Goal: Information Seeking & Learning: Learn about a topic

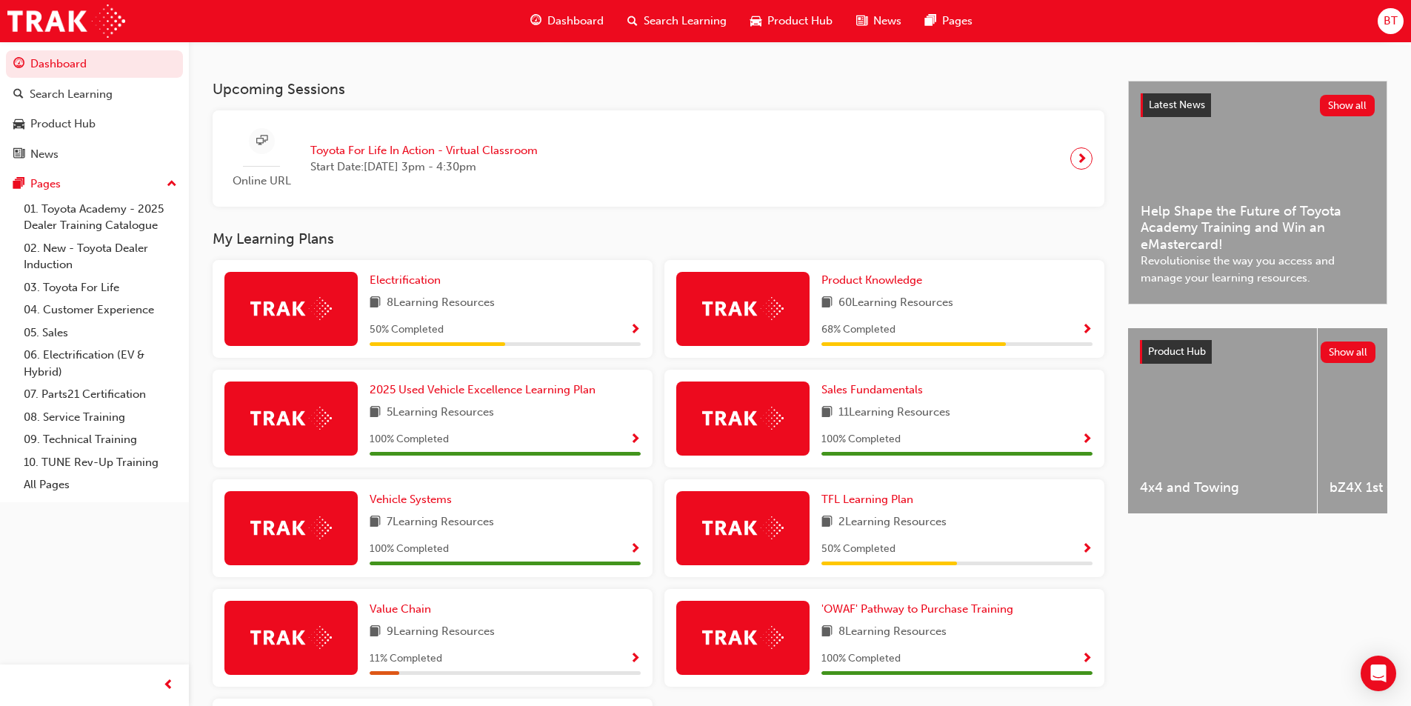
scroll to position [370, 0]
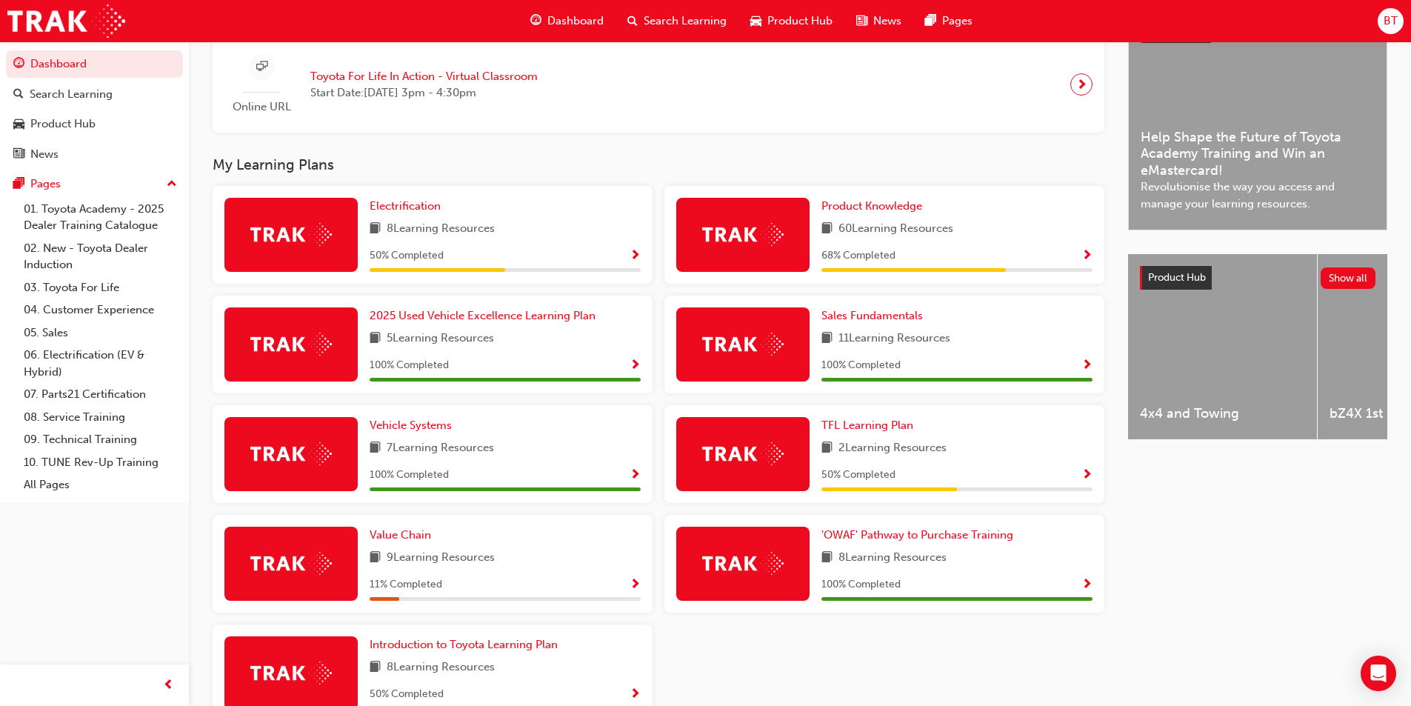
click at [395, 550] on div "Value Chain 9 Learning Resources 11 % Completed" at bounding box center [505, 564] width 271 height 74
click at [393, 541] on span "Value Chain" at bounding box center [400, 534] width 61 height 13
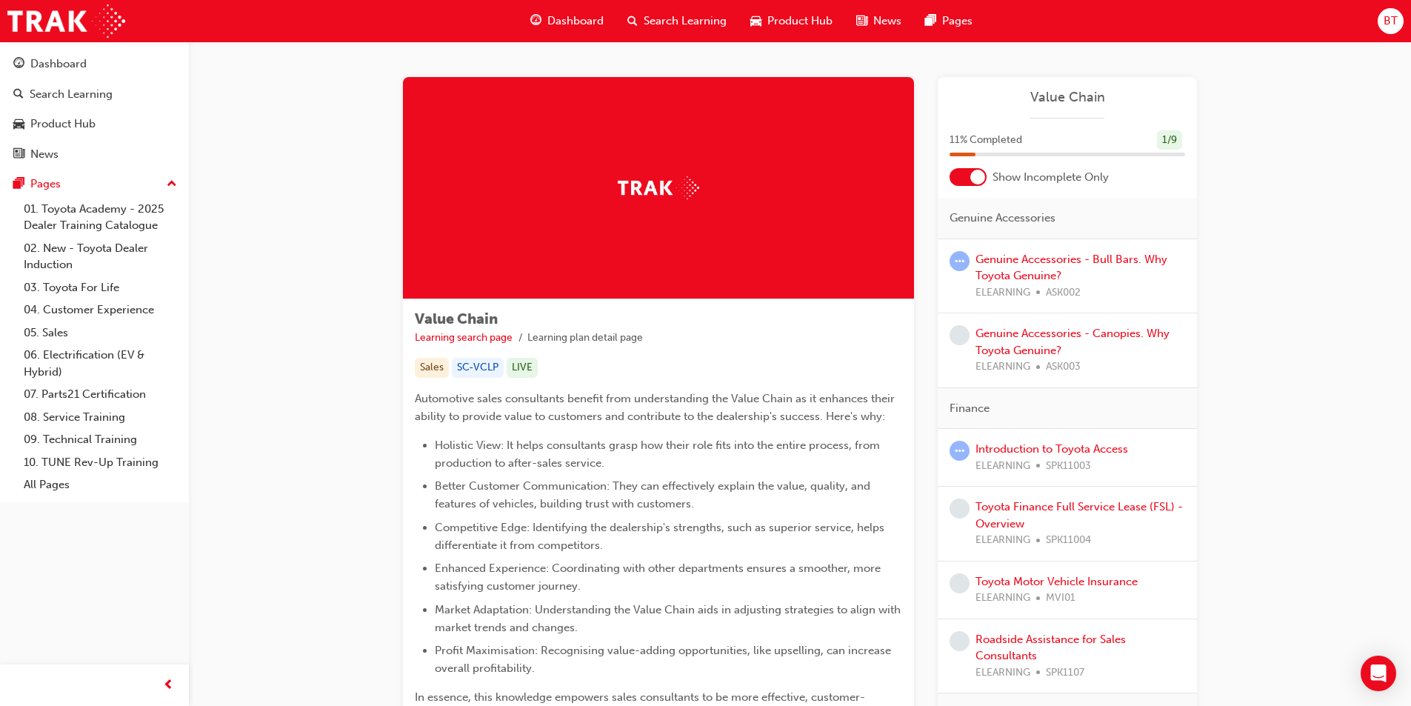
drag, startPoint x: 1306, startPoint y: 335, endPoint x: 861, endPoint y: 301, distance: 446.4
click at [854, 344] on ul "Learning search page Learning plan detail page" at bounding box center [658, 338] width 487 height 18
click at [861, 299] on div at bounding box center [658, 188] width 511 height 222
click at [862, 292] on div at bounding box center [658, 188] width 511 height 222
click at [875, 311] on div "Value Chain Learning search page Learning plan detail page" at bounding box center [658, 328] width 487 height 35
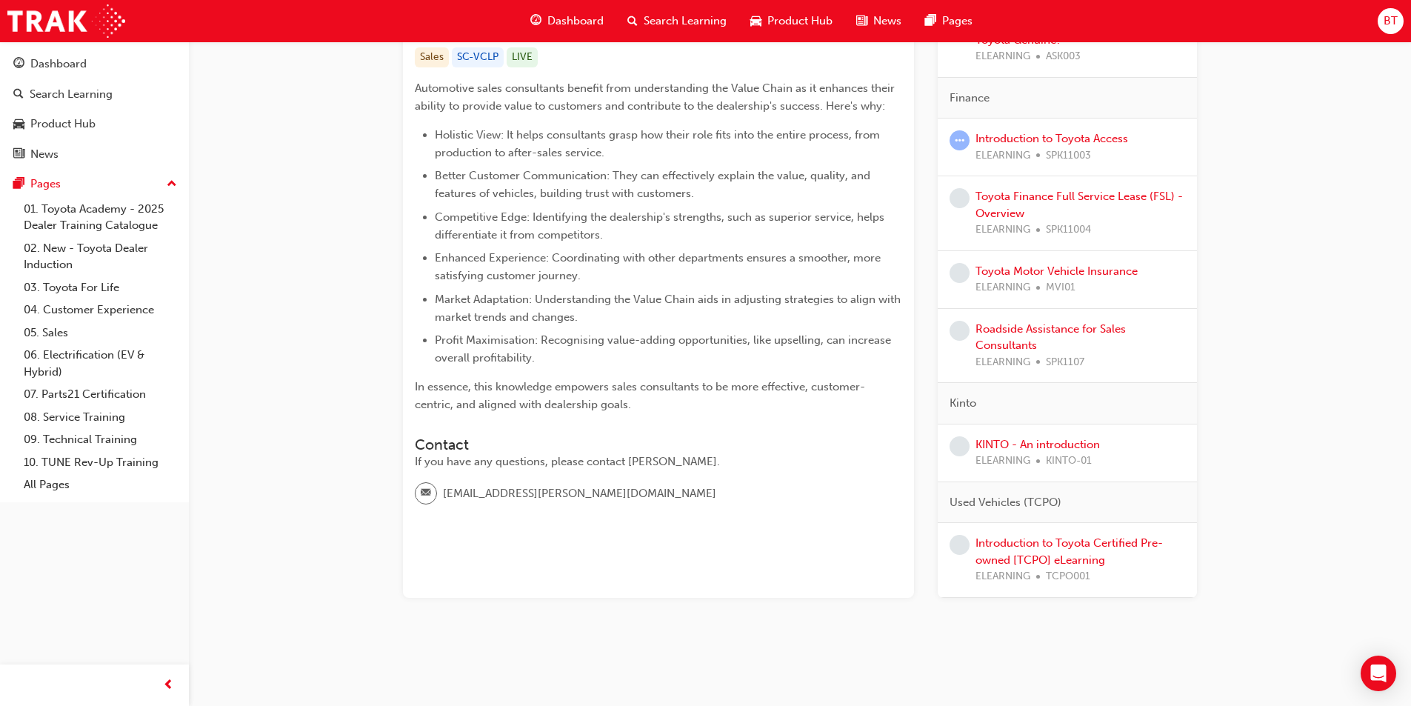
scroll to position [162, 0]
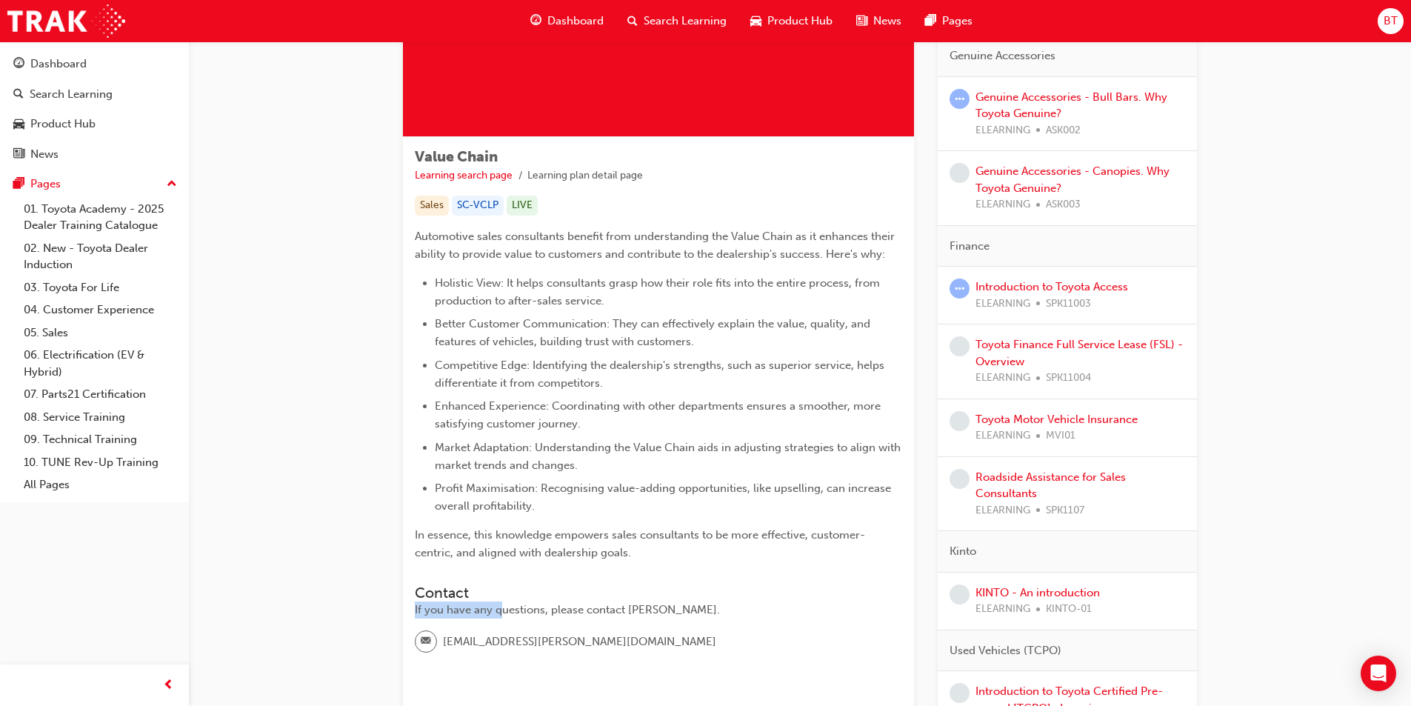
drag, startPoint x: 500, startPoint y: 605, endPoint x: 539, endPoint y: 597, distance: 40.1
click at [539, 597] on div "Contact If you have any questions, please contact [PERSON_NAME]." at bounding box center [658, 601] width 487 height 34
drag, startPoint x: 532, startPoint y: 628, endPoint x: 542, endPoint y: 622, distance: 11.9
click at [533, 628] on div "Contact If you have any questions, please contact [PERSON_NAME]. [PERSON_NAME][…" at bounding box center [658, 619] width 487 height 92
click at [604, 611] on div "If you have any questions, please contact [PERSON_NAME]." at bounding box center [658, 609] width 487 height 17
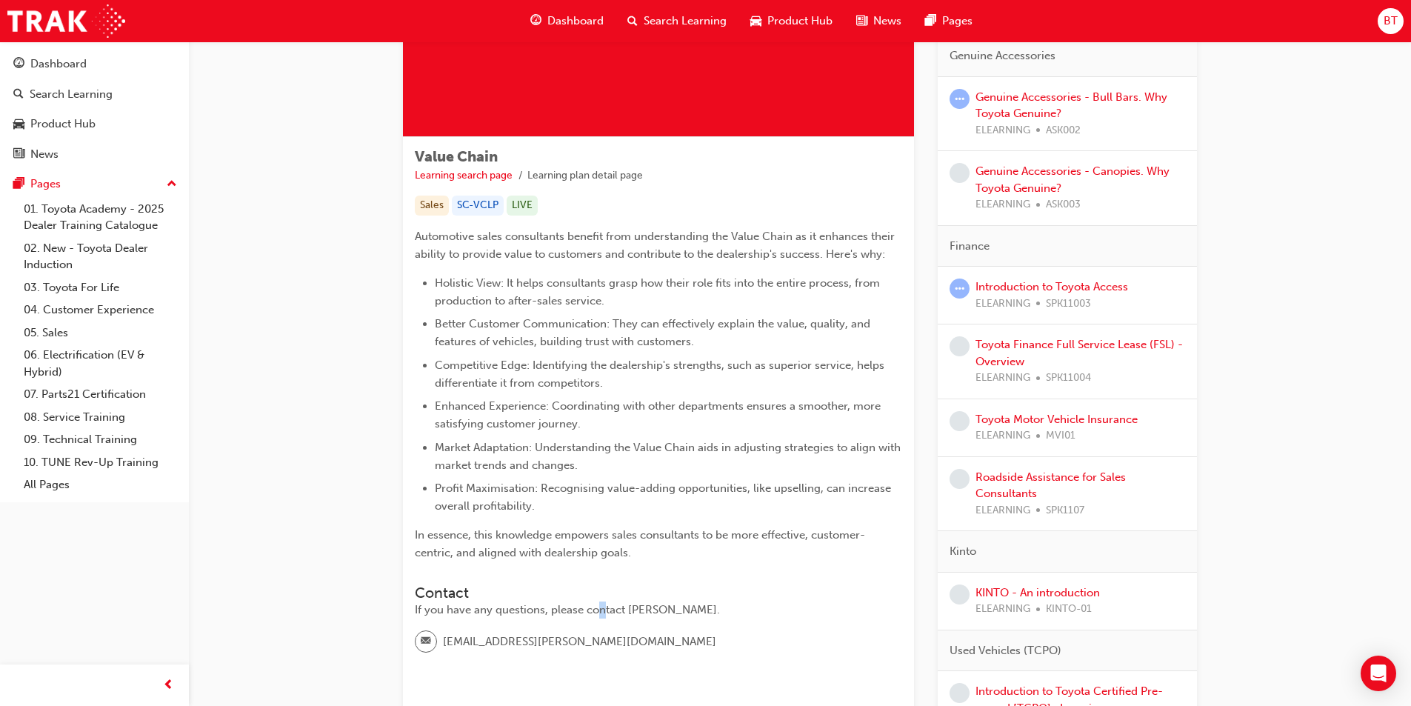
click at [573, 610] on div "If you have any questions, please contact [PERSON_NAME]." at bounding box center [658, 609] width 487 height 17
click at [568, 610] on div "If you have any questions, please contact [PERSON_NAME]." at bounding box center [658, 609] width 487 height 17
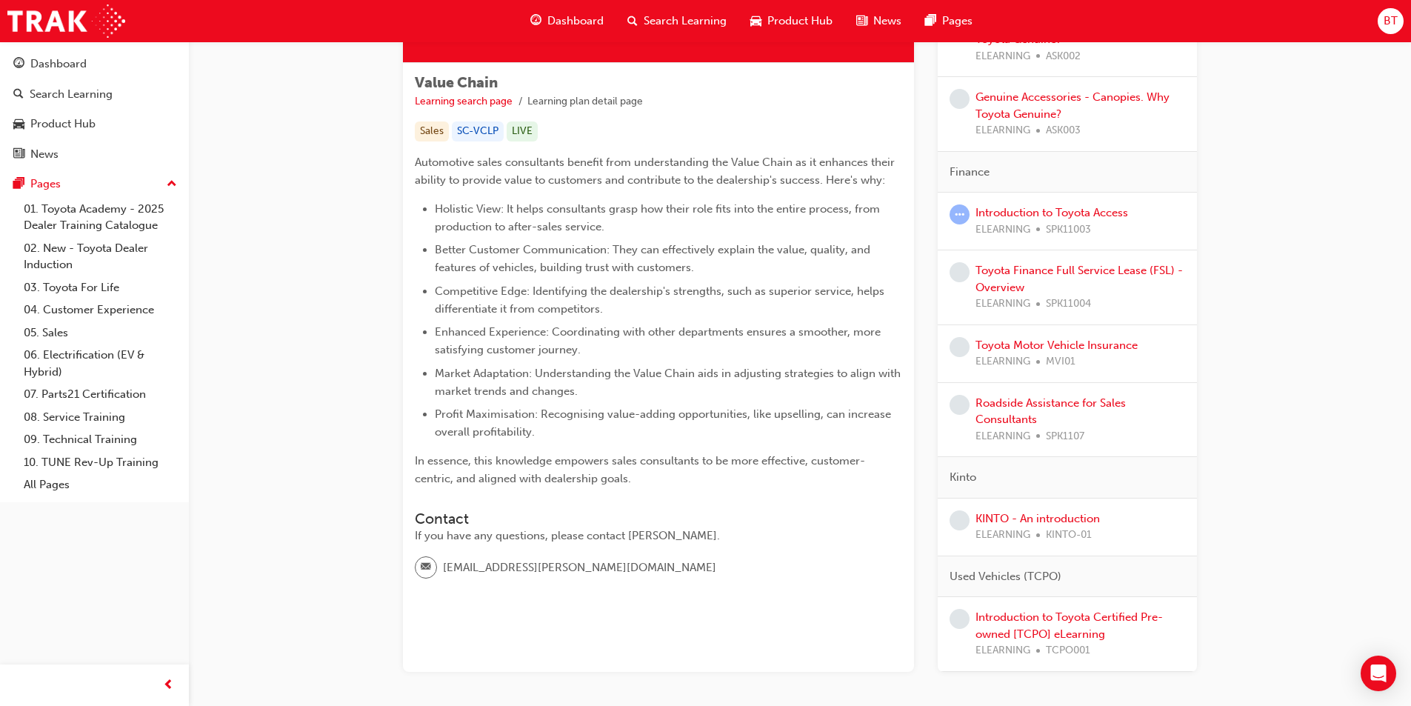
scroll to position [14, 0]
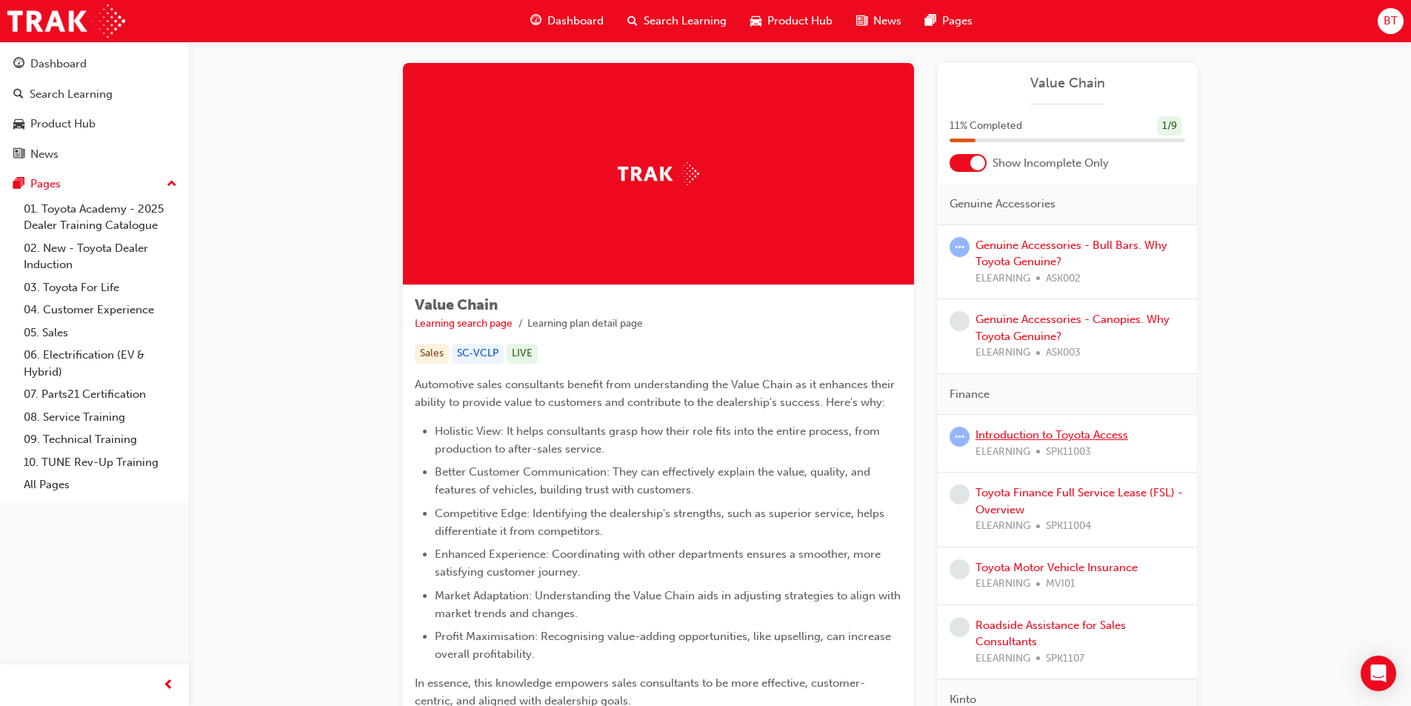
click at [1022, 438] on link "Introduction to Toyota Access" at bounding box center [1052, 434] width 153 height 13
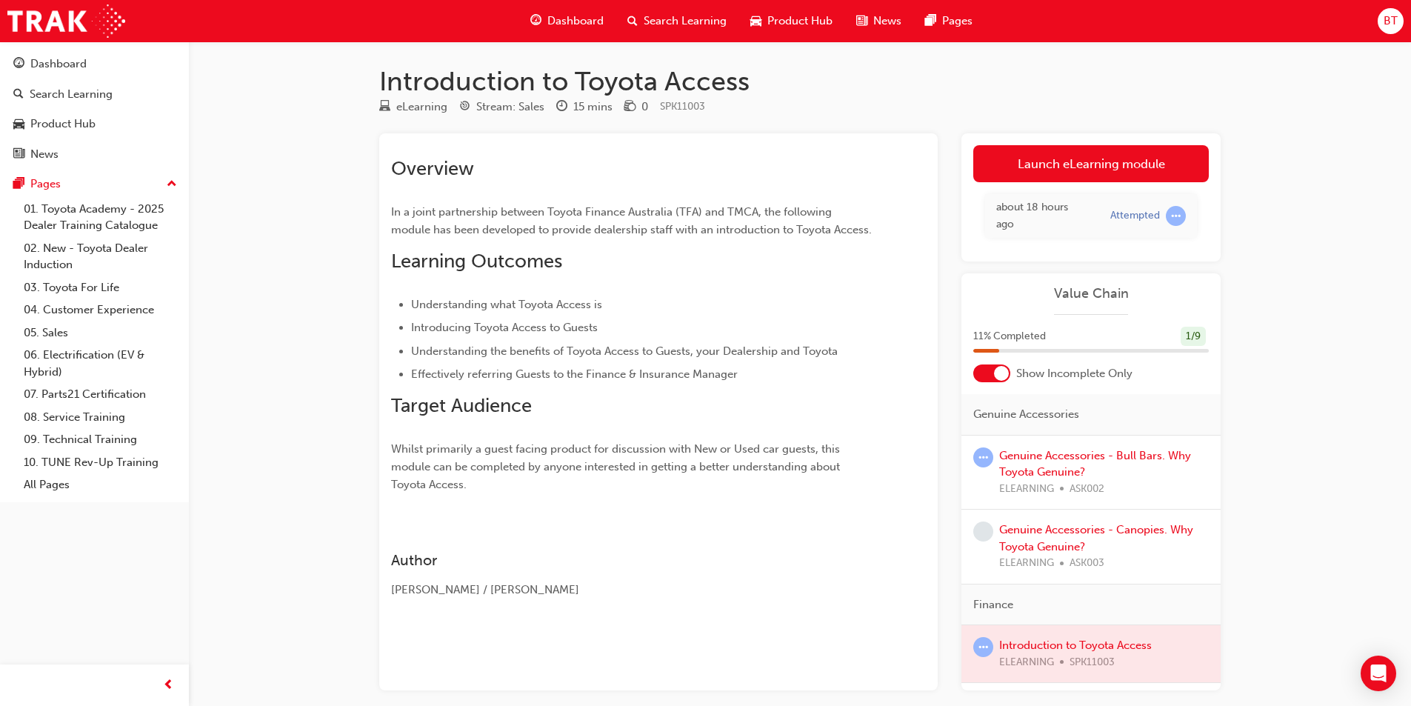
drag, startPoint x: 890, startPoint y: 102, endPoint x: 862, endPoint y: 100, distance: 28.2
click at [862, 100] on div "eLearning Stream: Sales 15 mins 0 SPK11003" at bounding box center [800, 110] width 842 height 24
drag, startPoint x: 602, startPoint y: 84, endPoint x: 366, endPoint y: 80, distance: 236.3
click at [366, 80] on div "Introduction to Toyota Access eLearning Stream: Sales 15 mins 0 SPK11003 Overvi…" at bounding box center [800, 401] width 889 height 673
click at [299, 118] on div "Introduction to Toyota Access eLearning Stream: Sales 15 mins 0 SPK11003 Overvi…" at bounding box center [705, 387] width 1411 height 775
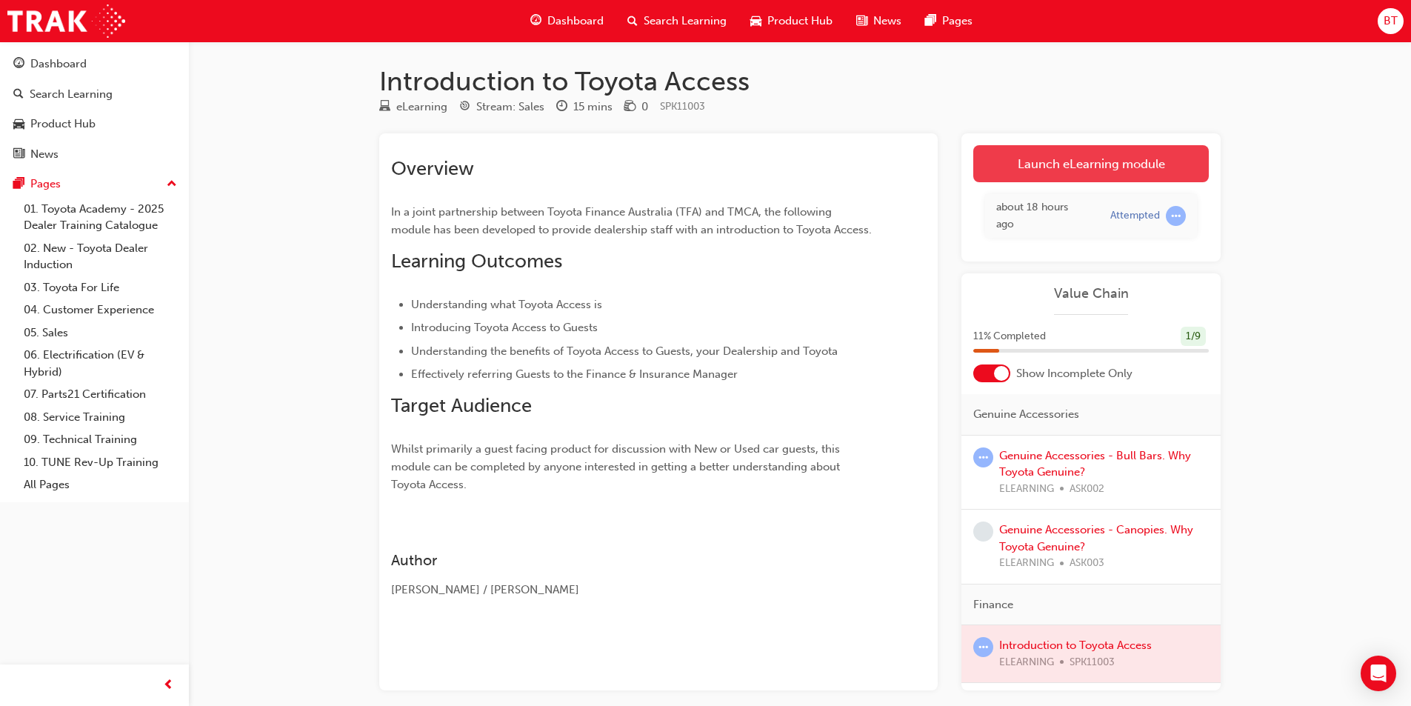
click at [1038, 159] on link "Launch eLearning module" at bounding box center [1091, 163] width 236 height 37
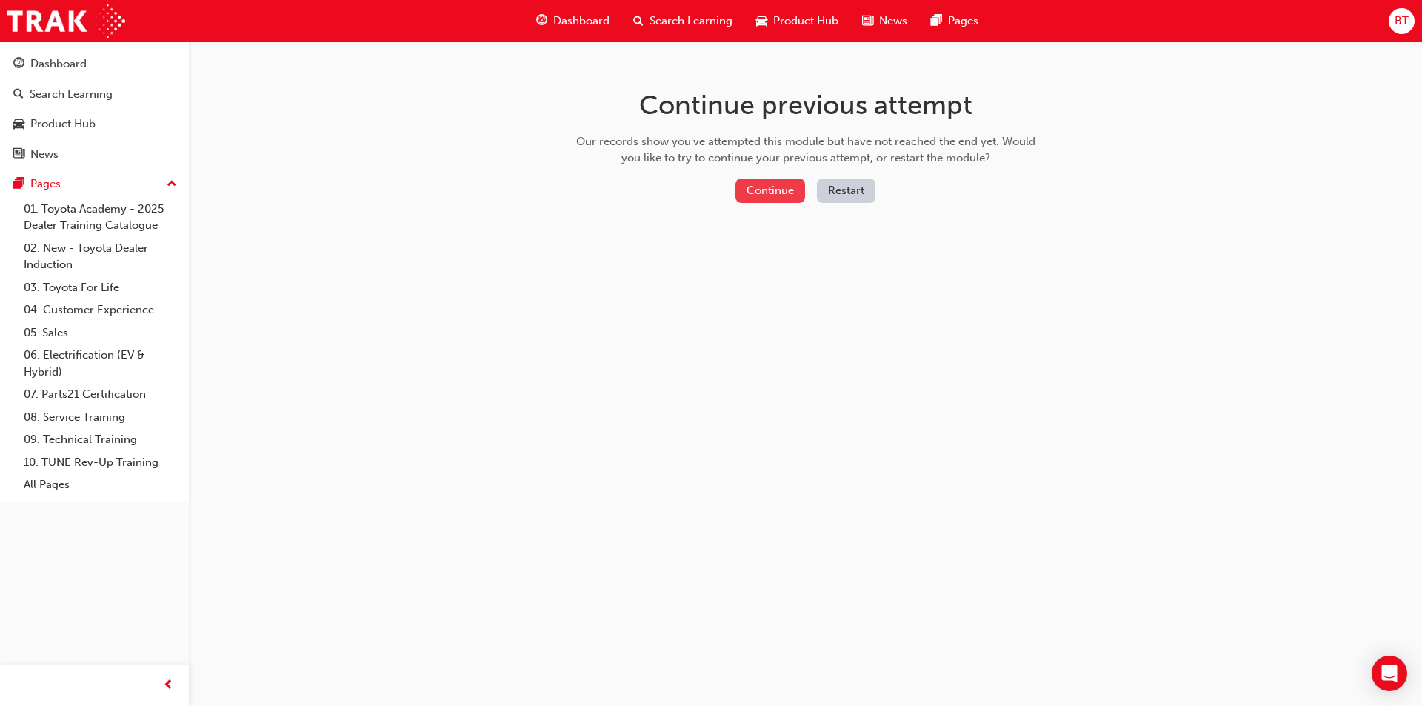
click at [787, 193] on button "Continue" at bounding box center [771, 191] width 70 height 24
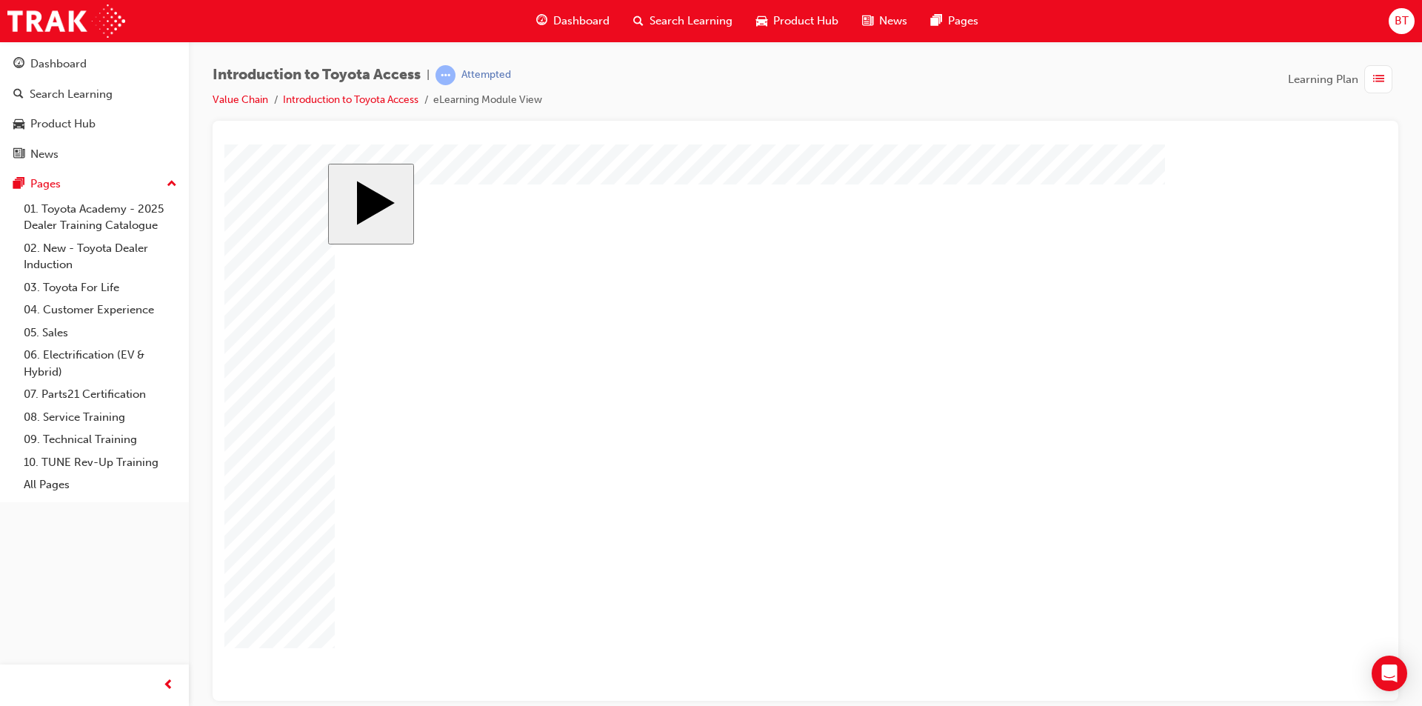
click at [833, 169] on div "slide: 4 Scenario 2 – Guest paying cash Clearly [PERSON_NAME] has no need for T…" at bounding box center [806, 422] width 956 height 519
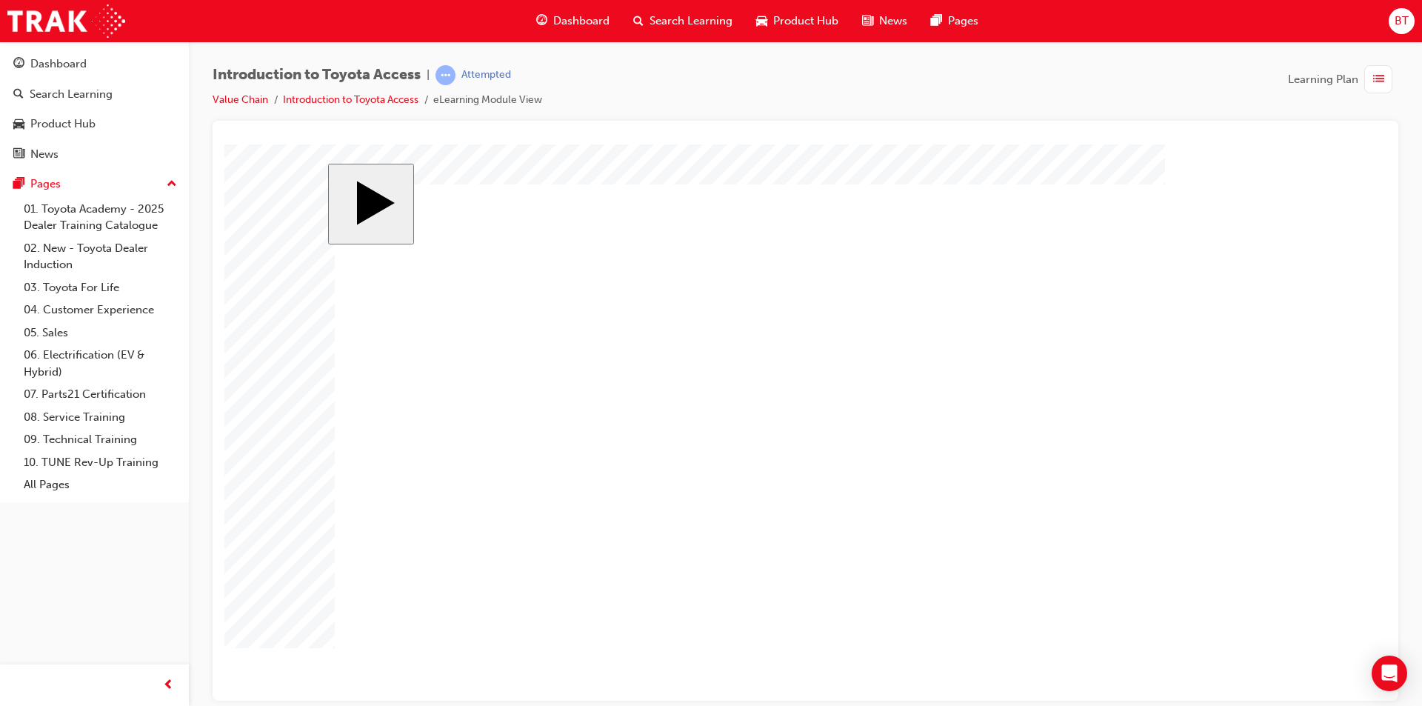
drag, startPoint x: 867, startPoint y: 216, endPoint x: 829, endPoint y: 215, distance: 37.8
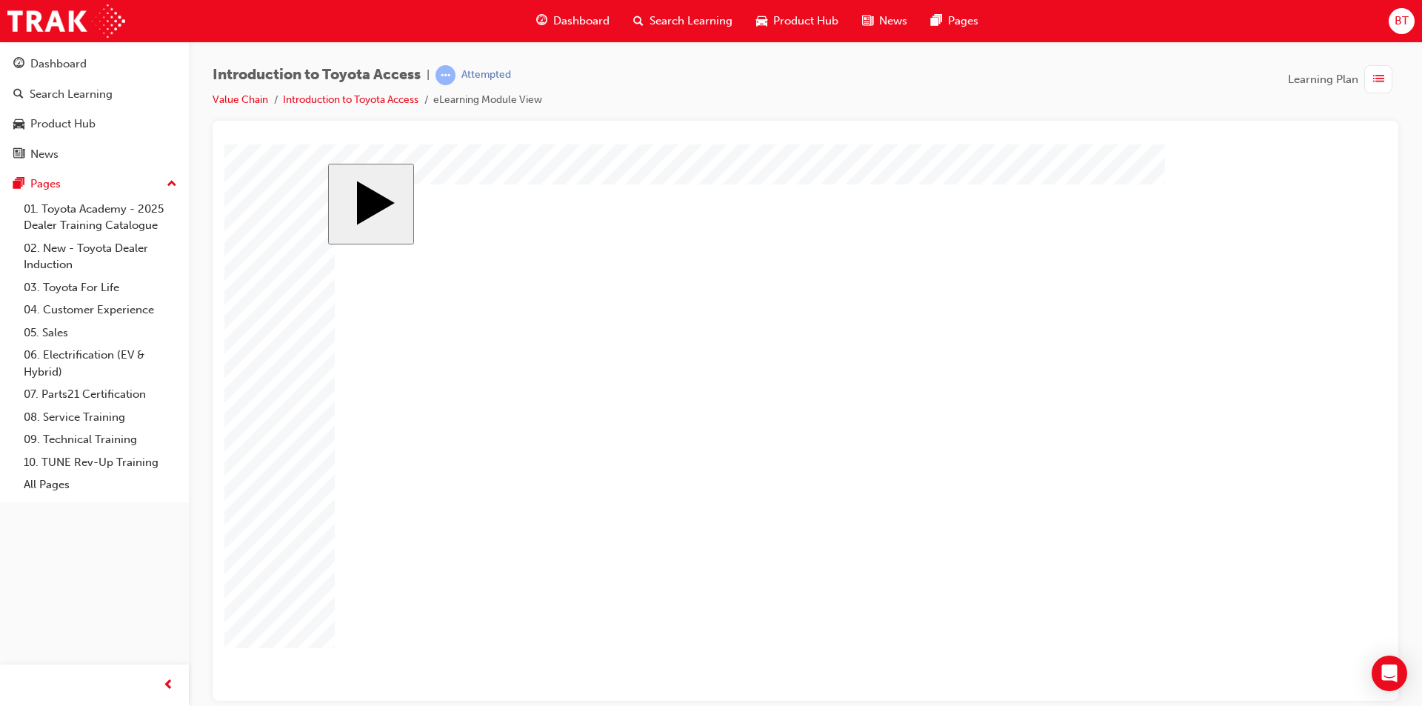
drag, startPoint x: 805, startPoint y: 68, endPoint x: 749, endPoint y: 72, distance: 56.4
click at [749, 72] on div "Introduction to Toyota Access | Attempted Value Chain Introduction to Toyota Ac…" at bounding box center [806, 93] width 1186 height 56
click at [749, 81] on div "Introduction to Toyota Access | Attempted Value Chain Introduction to Toyota Ac…" at bounding box center [806, 93] width 1186 height 56
click at [756, 101] on div "Introduction to Toyota Access | Attempted Value Chain Introduction to Toyota Ac…" at bounding box center [806, 93] width 1186 height 56
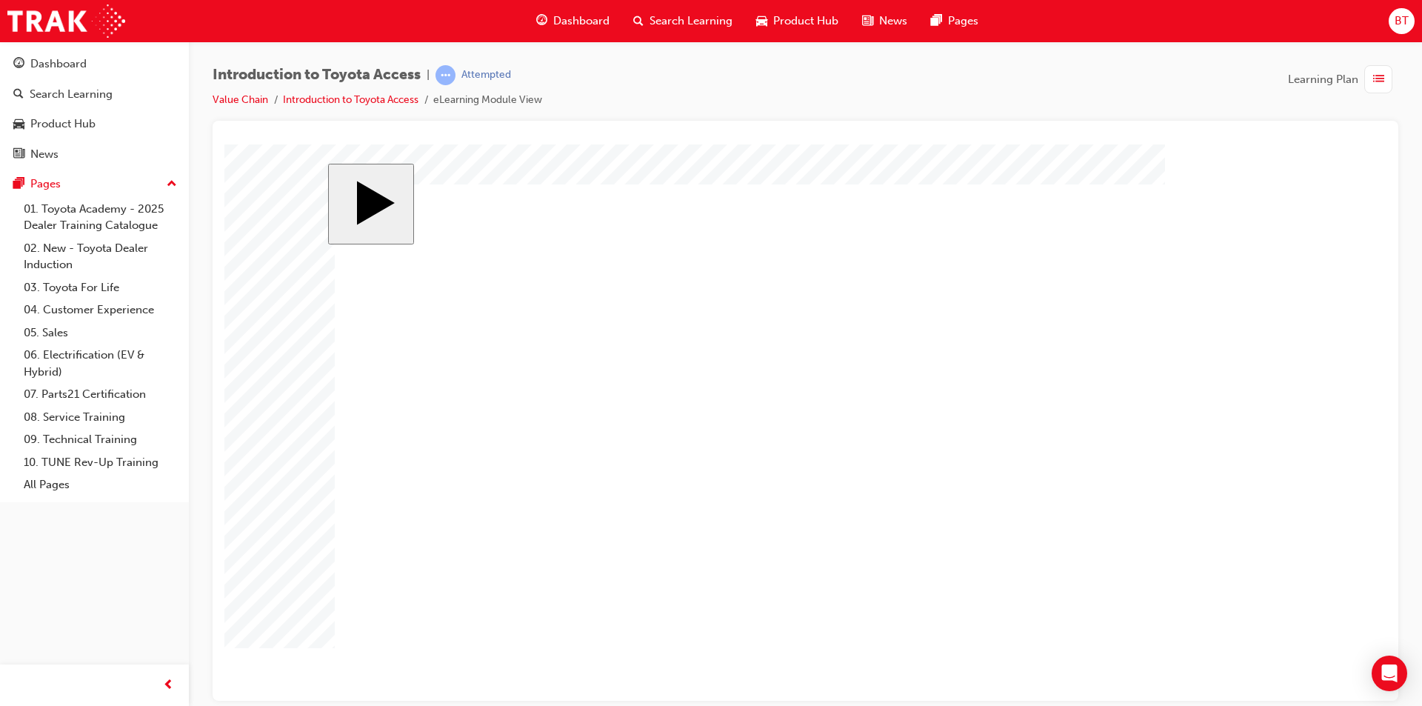
click at [756, 101] on div "Introduction to Toyota Access | Attempted Value Chain Introduction to Toyota Ac…" at bounding box center [806, 93] width 1186 height 56
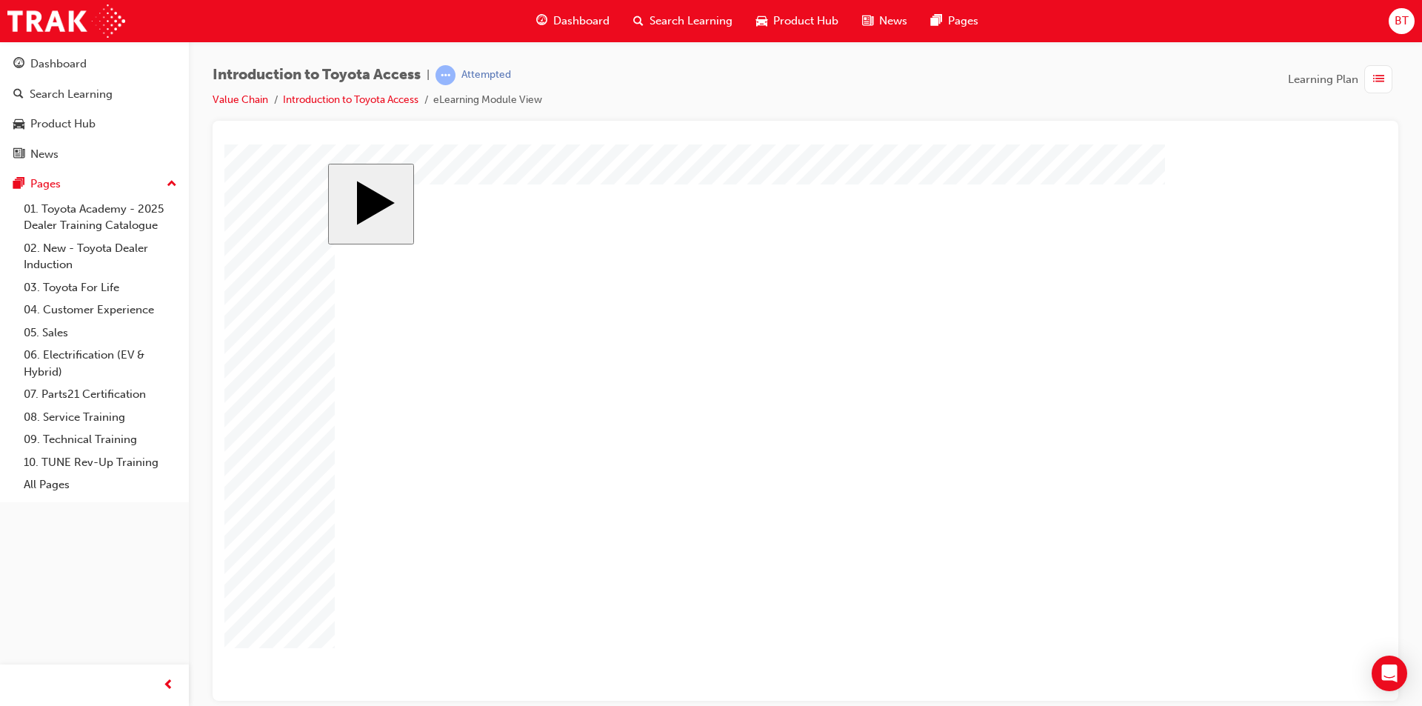
drag, startPoint x: 900, startPoint y: 52, endPoint x: 816, endPoint y: 76, distance: 87.2
click at [816, 76] on div "Introduction to Toyota Access | Attempted Value Chain Introduction to Toyota Ac…" at bounding box center [806, 93] width 1186 height 56
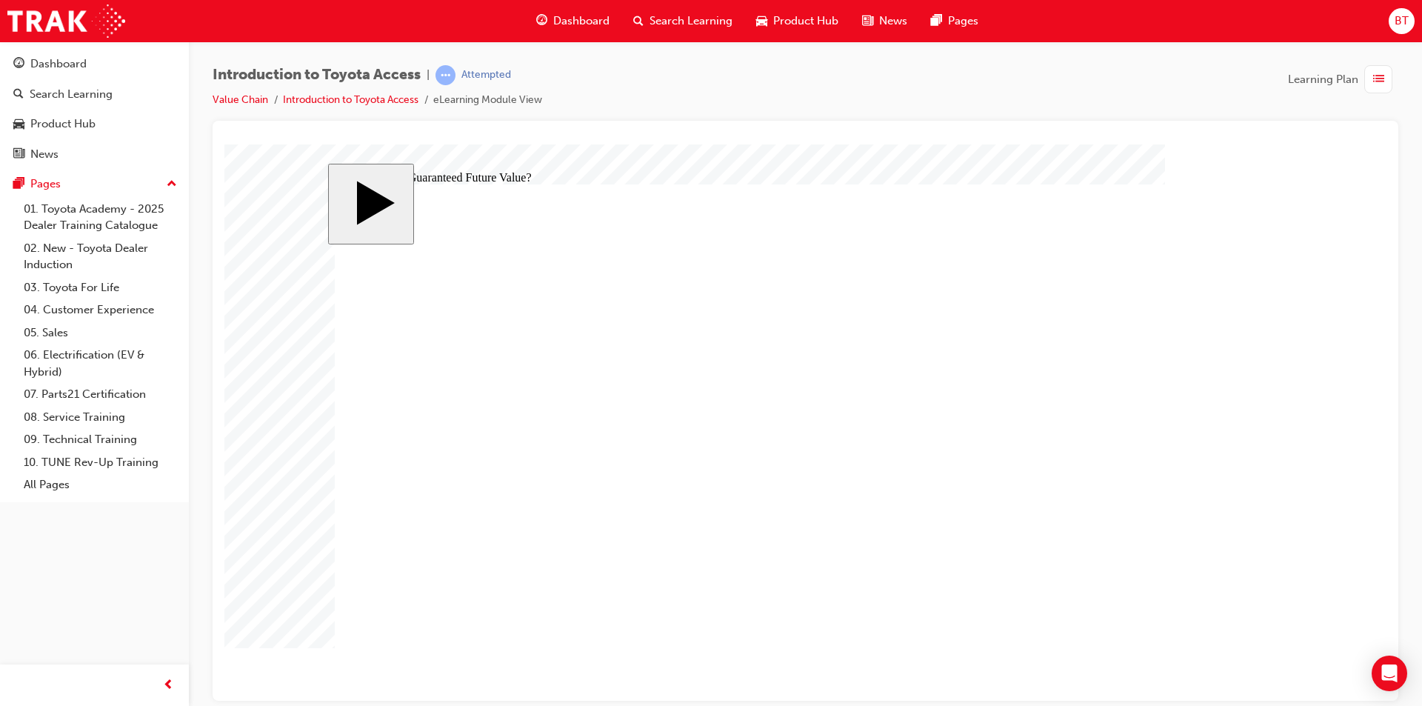
click at [816, 76] on div "Introduction to Toyota Access | Attempted Value Chain Introduction to Toyota Ac…" at bounding box center [806, 93] width 1186 height 56
click at [826, 101] on div "Introduction to Toyota Access | Attempted Value Chain Introduction to Toyota Ac…" at bounding box center [806, 93] width 1186 height 56
radio input "true"
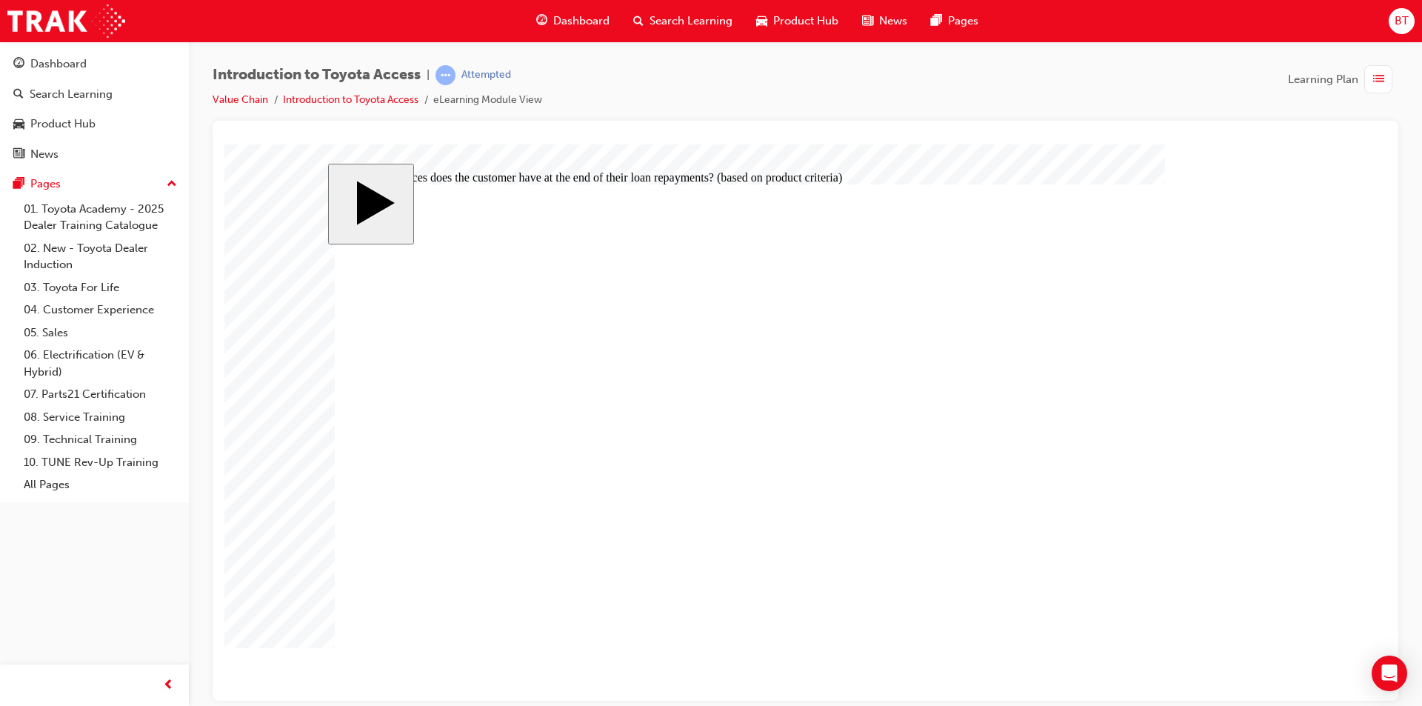
radio input "false"
radio input "true"
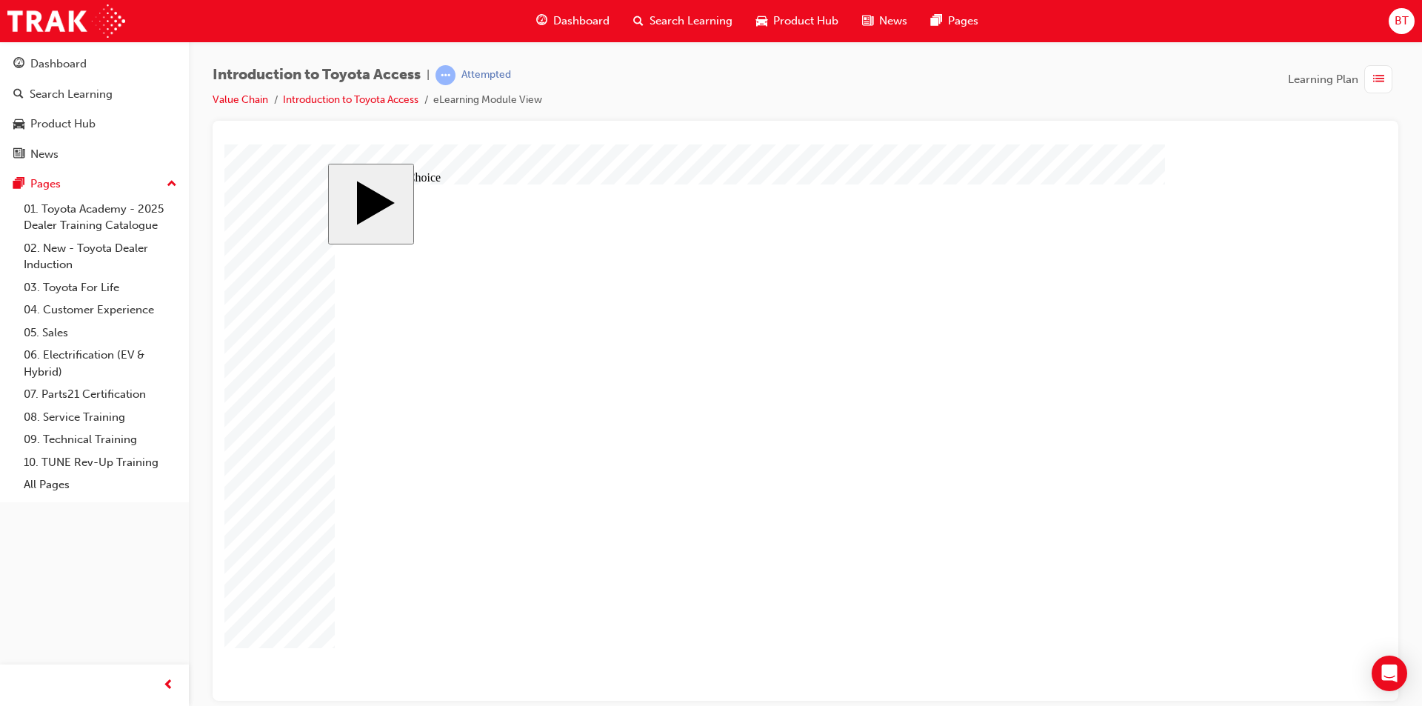
radio input "true"
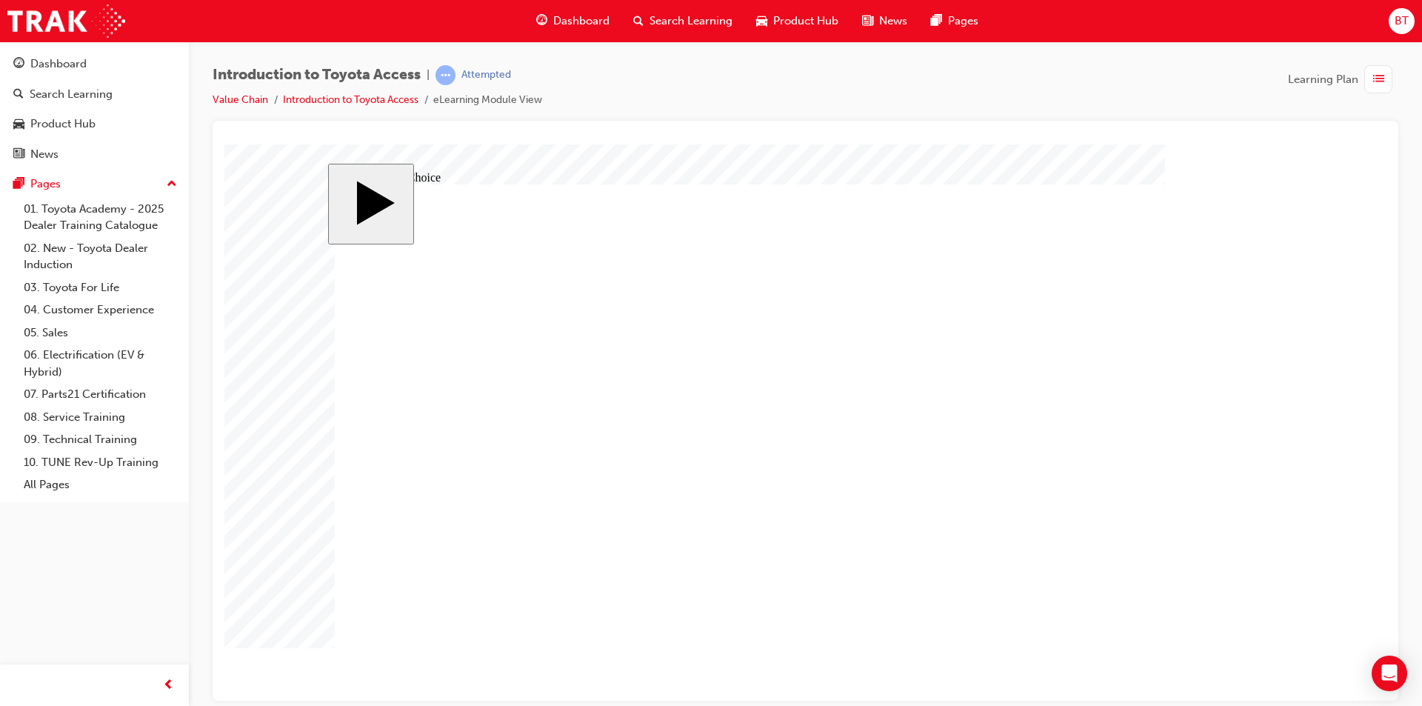
radio input "true"
drag, startPoint x: 1136, startPoint y: 587, endPoint x: 1161, endPoint y: 582, distance: 25.0
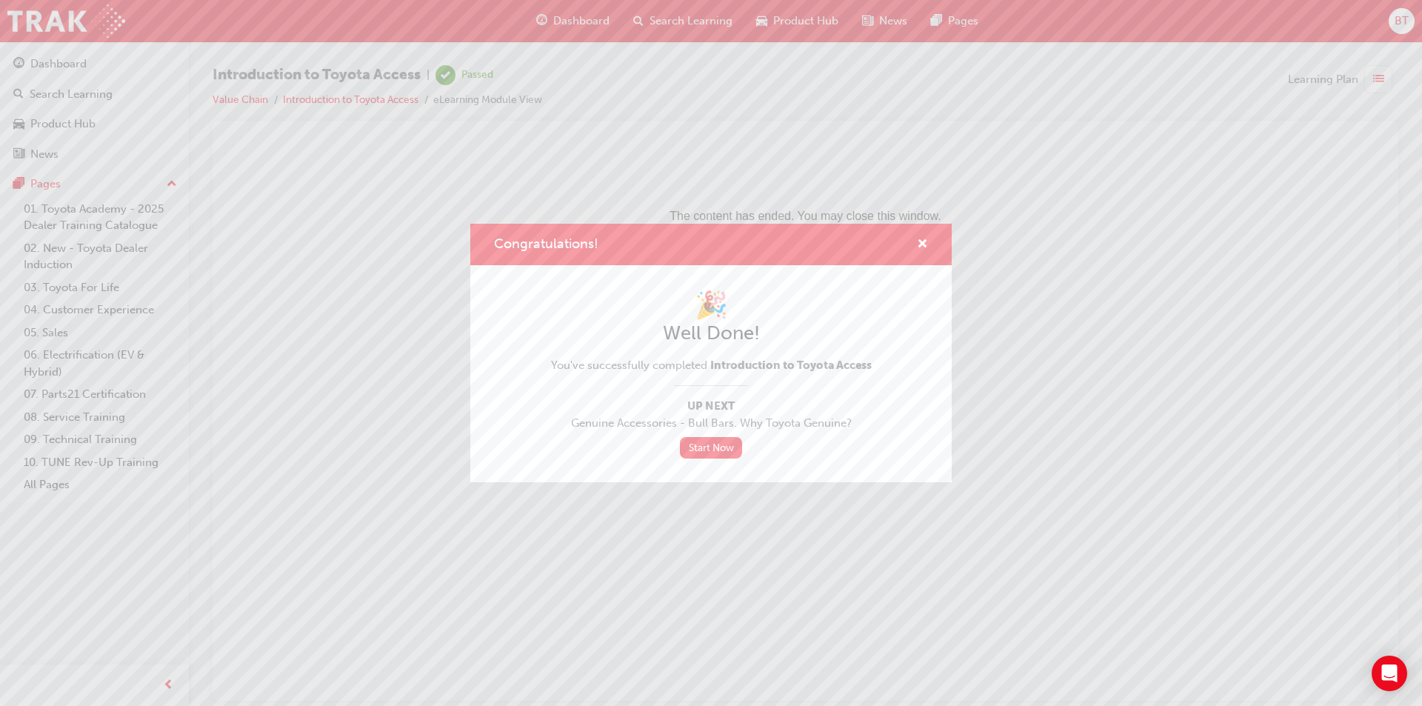
click at [916, 239] on div "Congratulations!" at bounding box center [916, 245] width 23 height 19
click at [924, 239] on span "cross-icon" at bounding box center [922, 245] width 11 height 13
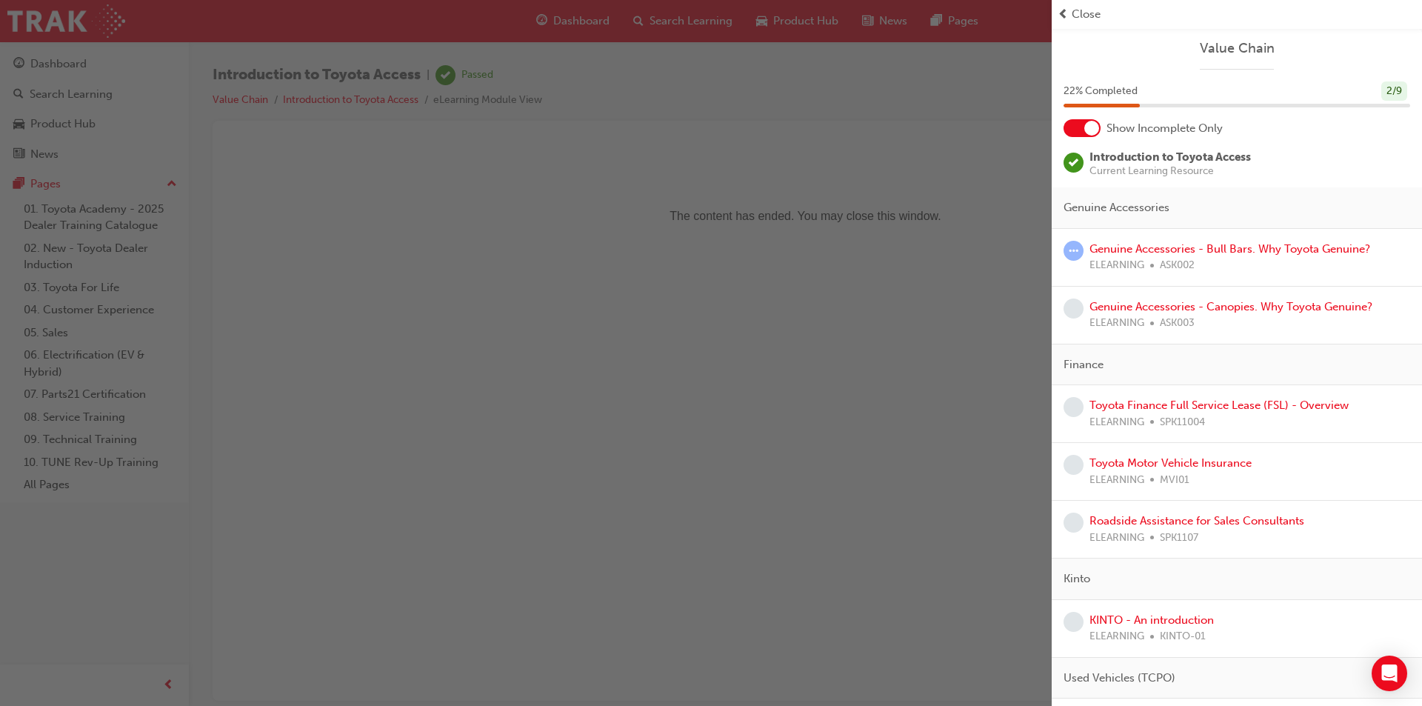
drag, startPoint x: 538, startPoint y: 109, endPoint x: 553, endPoint y: 19, distance: 91.7
click at [539, 102] on div "button" at bounding box center [526, 353] width 1052 height 706
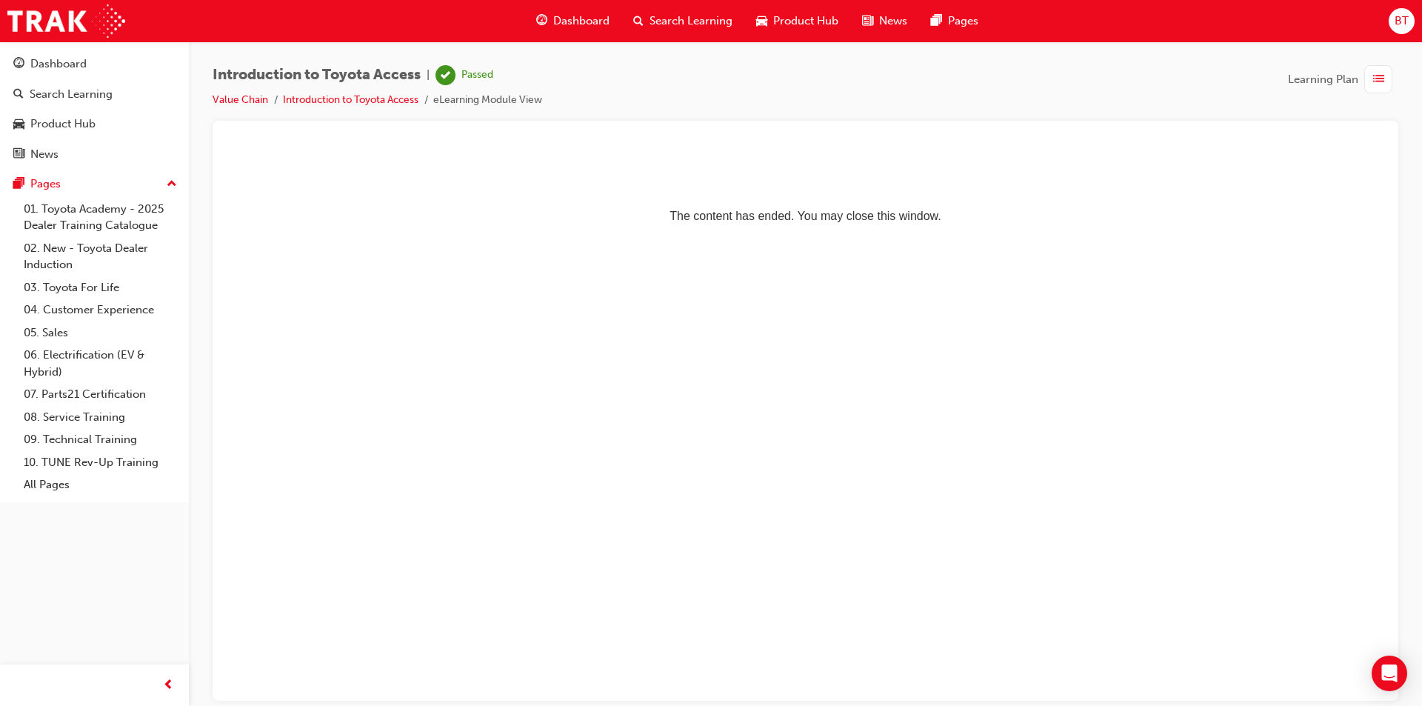
click at [567, 19] on span "Dashboard" at bounding box center [581, 21] width 56 height 17
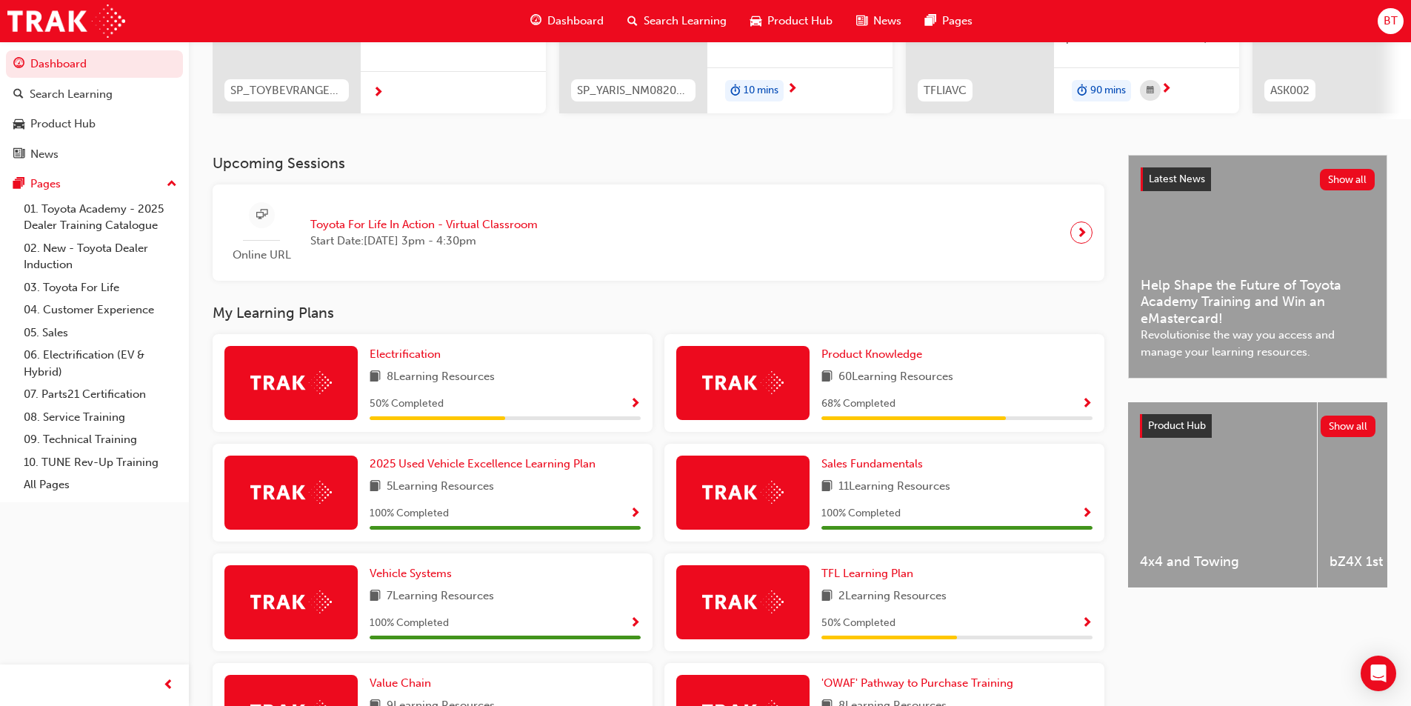
scroll to position [296, 0]
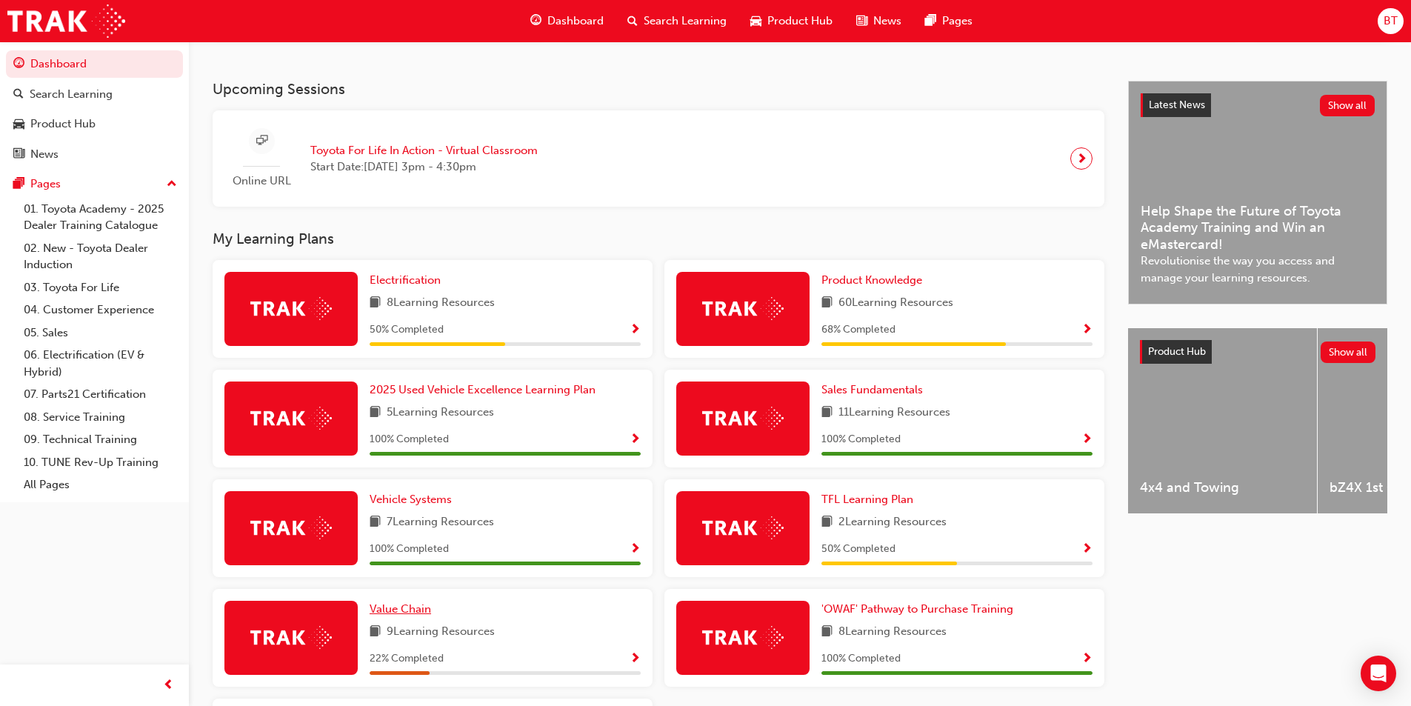
click at [419, 607] on link "Value Chain" at bounding box center [403, 609] width 67 height 17
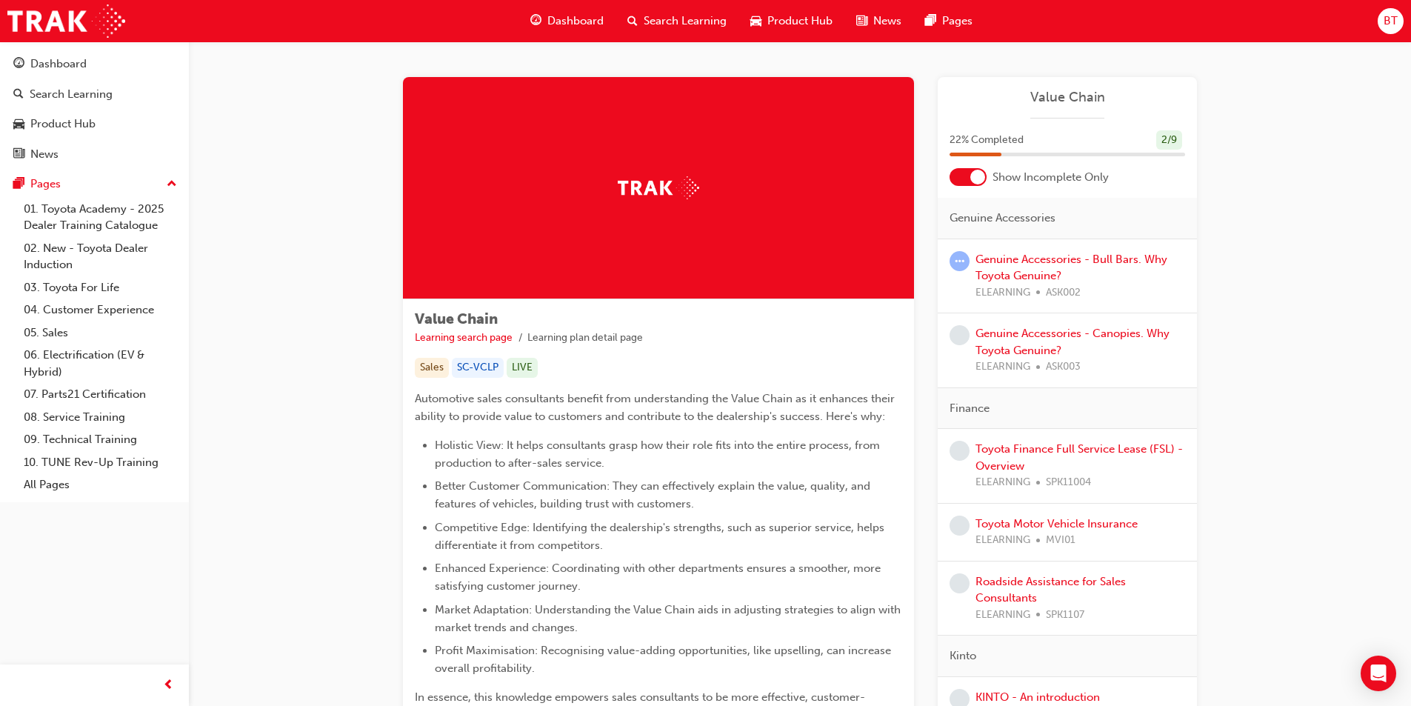
drag, startPoint x: 863, startPoint y: 373, endPoint x: 801, endPoint y: 363, distance: 63.1
click at [801, 363] on div "Sales SC-VCLP LIVE" at bounding box center [658, 368] width 487 height 20
click at [1036, 261] on link "Genuine Accessories - Bull Bars. Why Toyota Genuine?" at bounding box center [1072, 268] width 192 height 30
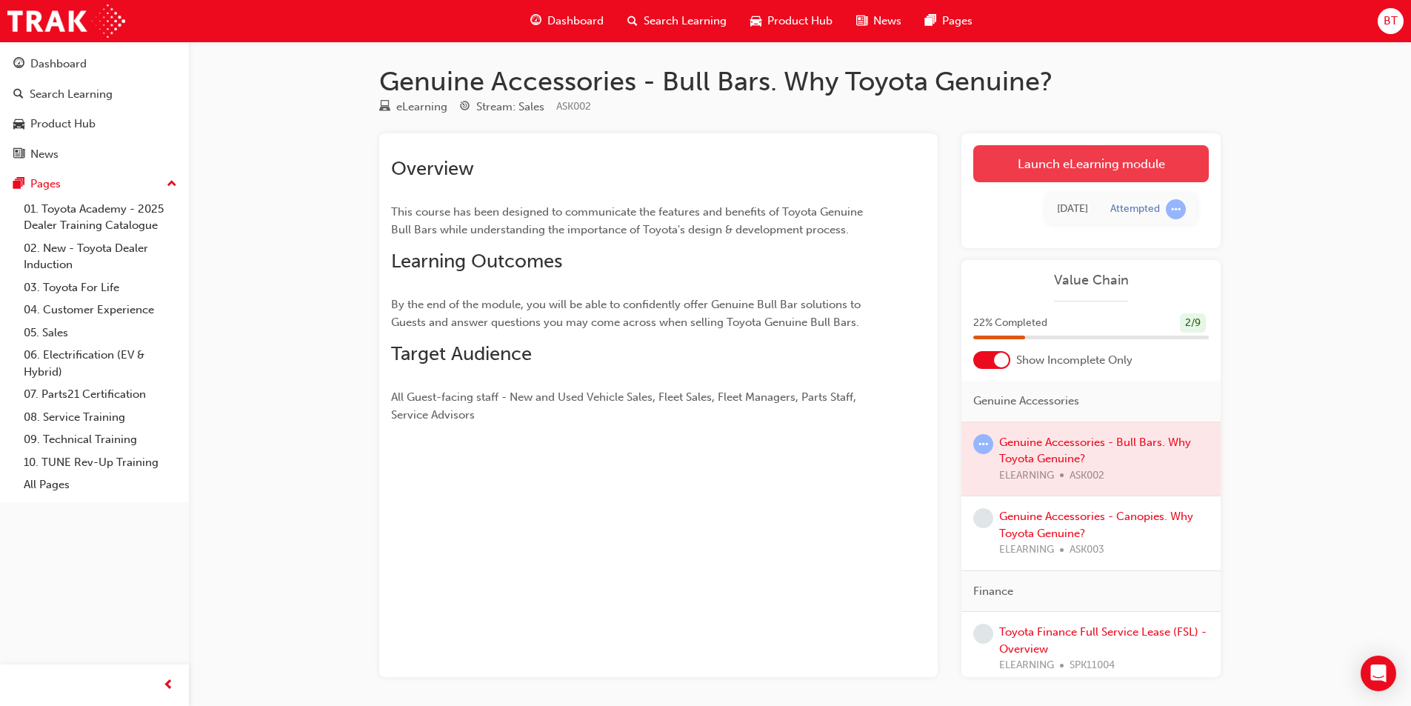
click at [1030, 170] on link "Launch eLearning module" at bounding box center [1091, 163] width 236 height 37
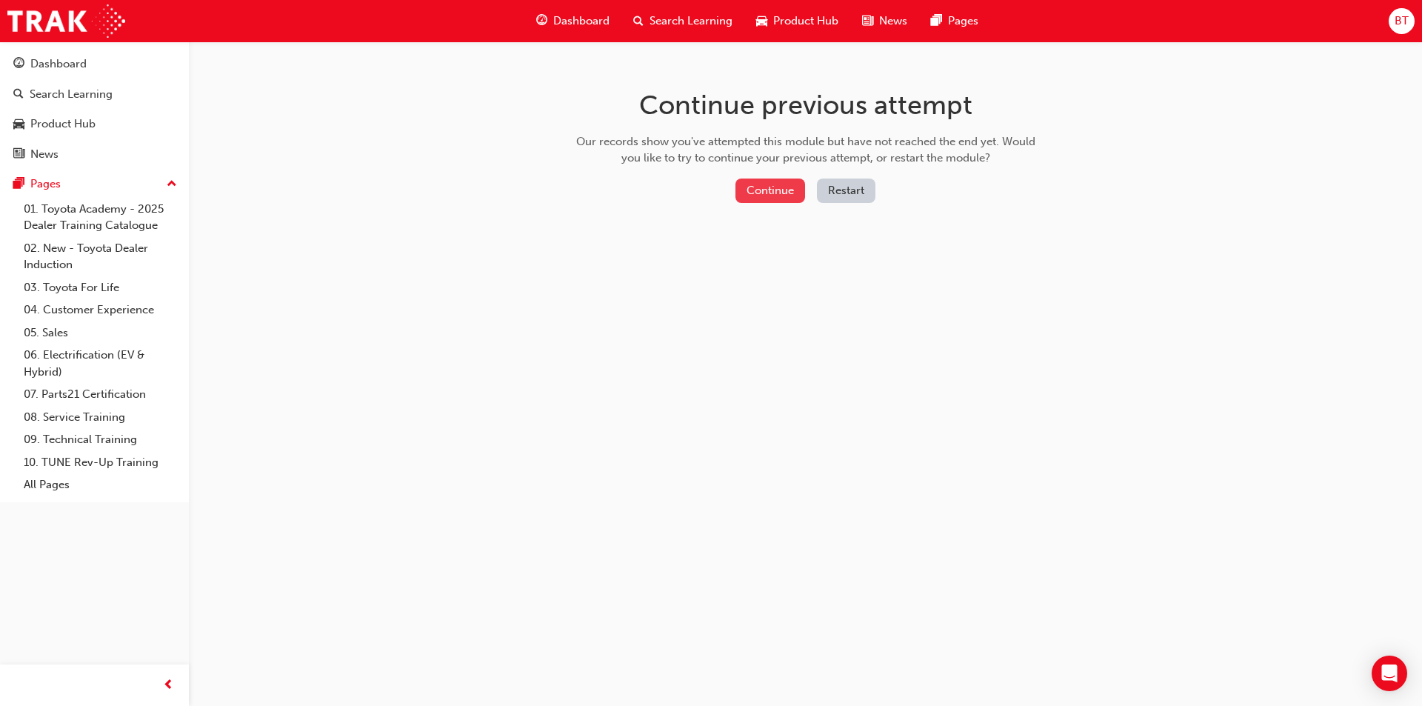
click at [785, 198] on button "Continue" at bounding box center [771, 191] width 70 height 24
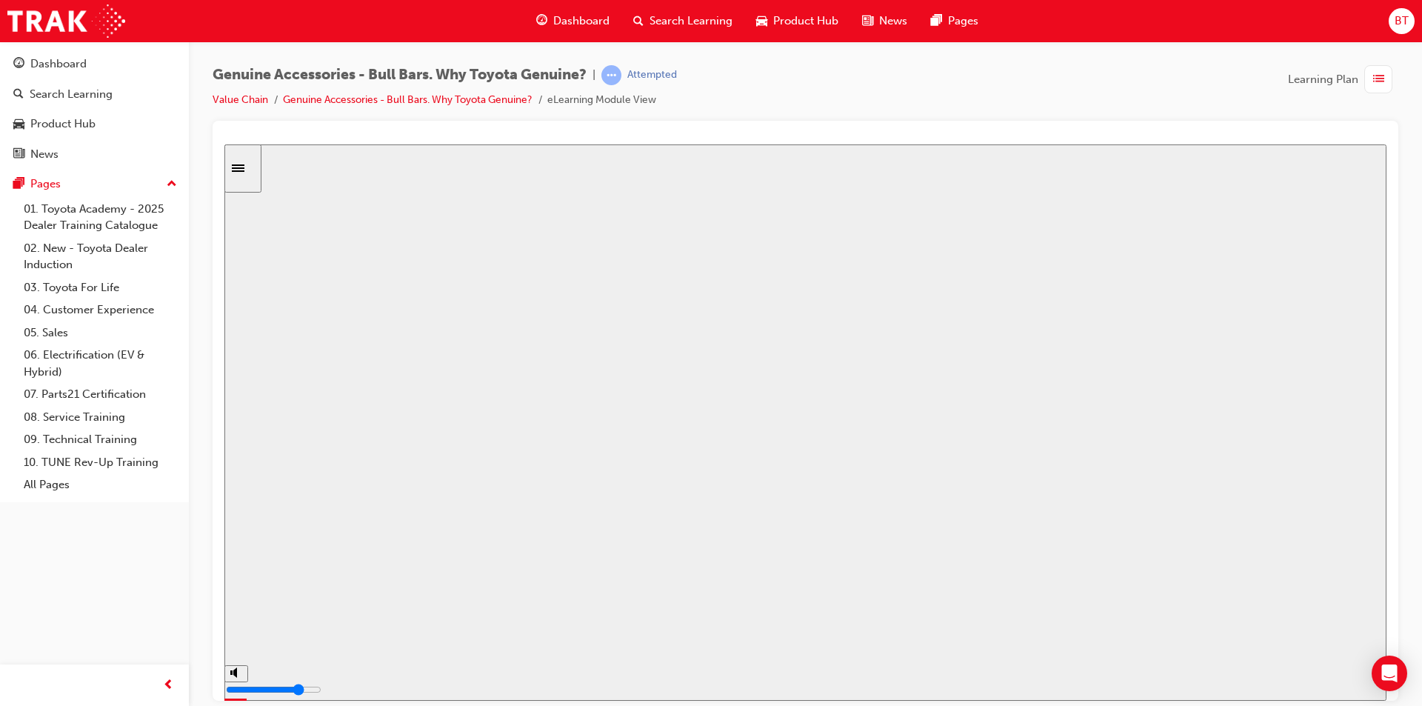
click at [281, 687] on button "Resume" at bounding box center [252, 696] width 56 height 18
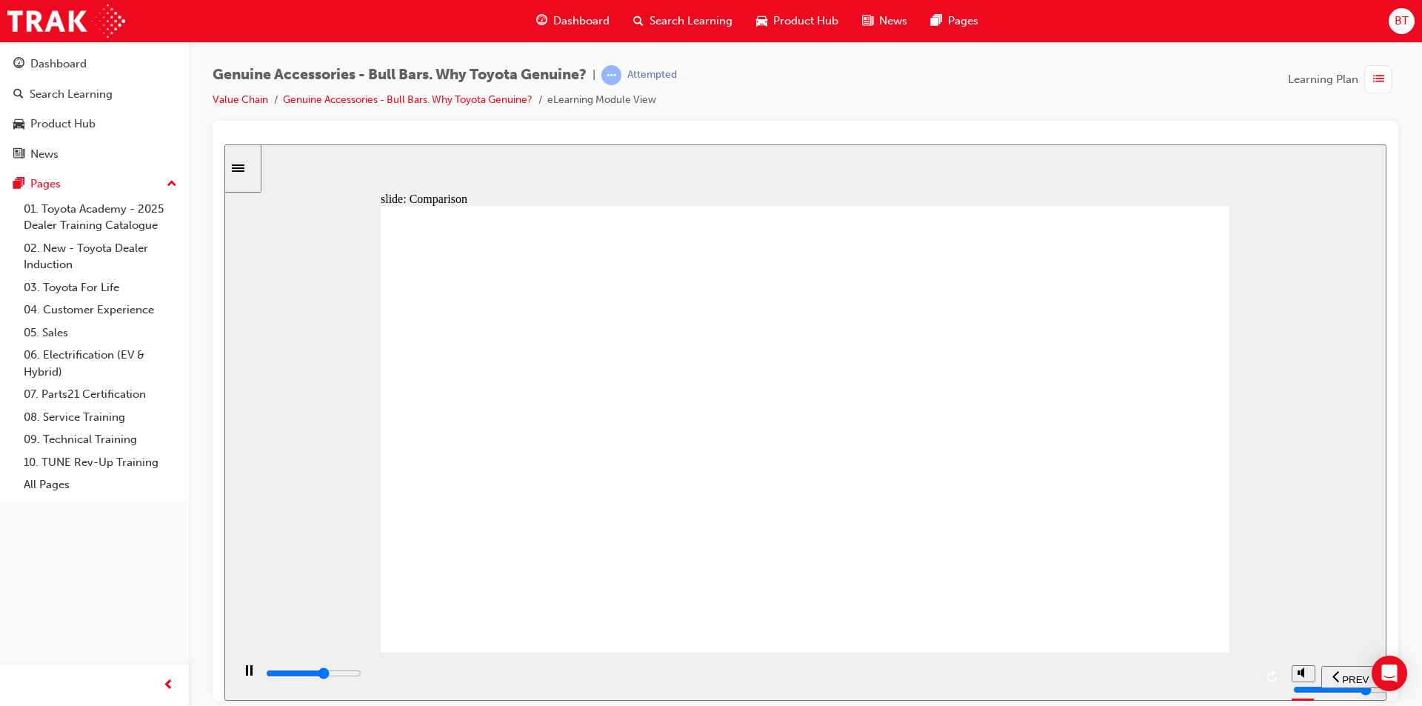
drag, startPoint x: 919, startPoint y: 90, endPoint x: 882, endPoint y: 90, distance: 37.0
click at [882, 90] on div "Genuine Accessories - Bull Bars. Why Toyota Genuine? | Attempted Value Chain Ge…" at bounding box center [806, 93] width 1186 height 56
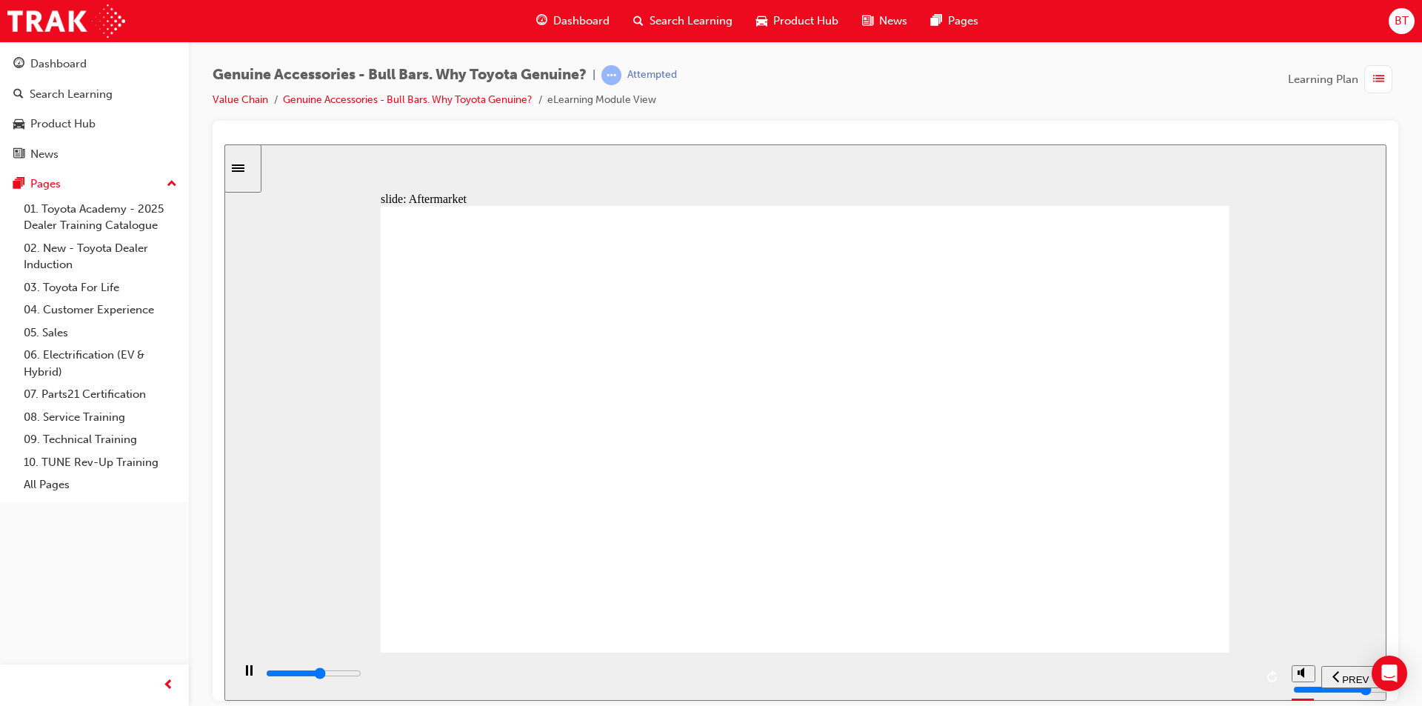
drag, startPoint x: 1151, startPoint y: 434, endPoint x: 1153, endPoint y: 404, distance: 29.7
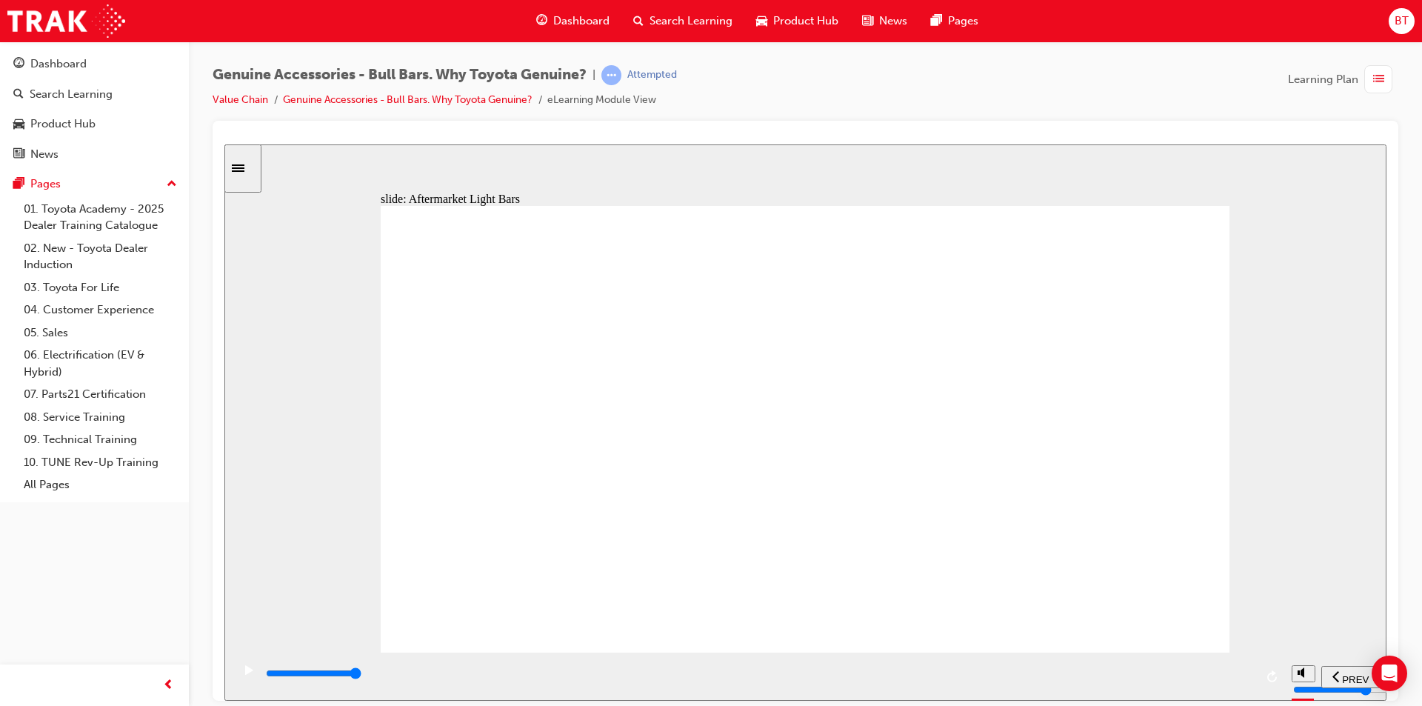
drag, startPoint x: 803, startPoint y: 416, endPoint x: 762, endPoint y: 409, distance: 41.3
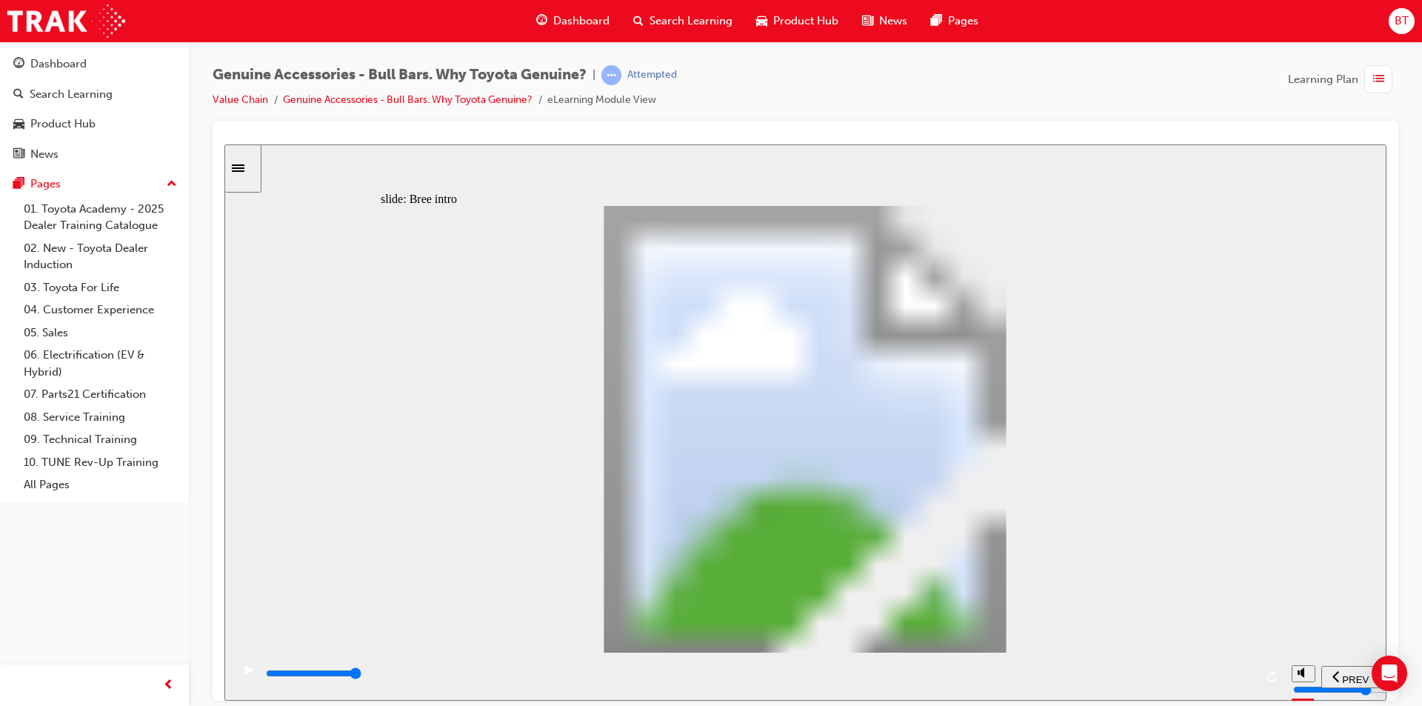
drag, startPoint x: 983, startPoint y: 136, endPoint x: 958, endPoint y: 104, distance: 40.0
drag, startPoint x: 958, startPoint y: 104, endPoint x: 924, endPoint y: 100, distance: 34.4
drag, startPoint x: 924, startPoint y: 100, endPoint x: 876, endPoint y: 90, distance: 48.4
click at [876, 90] on div "Genuine Accessories - Bull Bars. Why Toyota Genuine? | Attempted Value Chain Ge…" at bounding box center [806, 93] width 1186 height 56
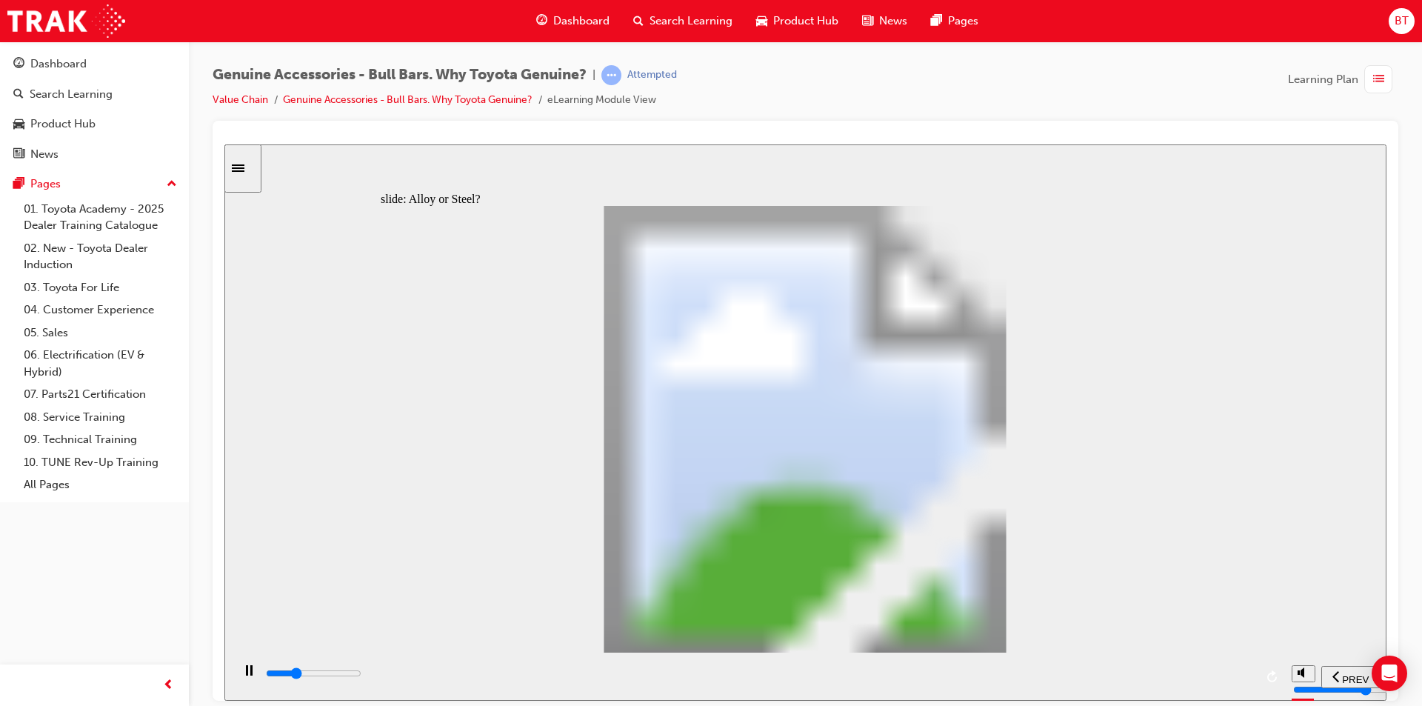
click at [876, 90] on div "Genuine Accessories - Bull Bars. Why Toyota Genuine? | Attempted Value Chain Ge…" at bounding box center [806, 93] width 1186 height 56
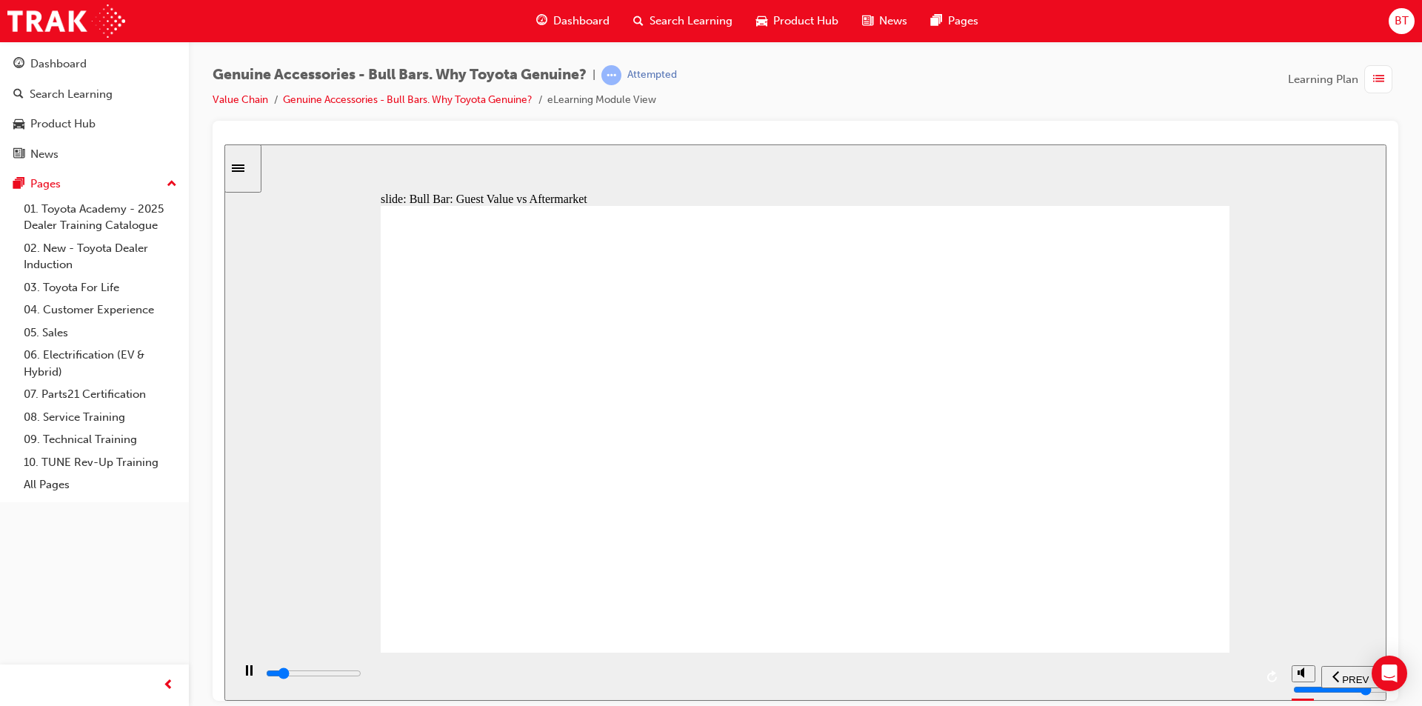
drag, startPoint x: 929, startPoint y: 92, endPoint x: 885, endPoint y: 92, distance: 43.7
click at [885, 92] on div "Genuine Accessories - Bull Bars. Why Toyota Genuine? | Attempted Value Chain Ge…" at bounding box center [806, 93] width 1186 height 56
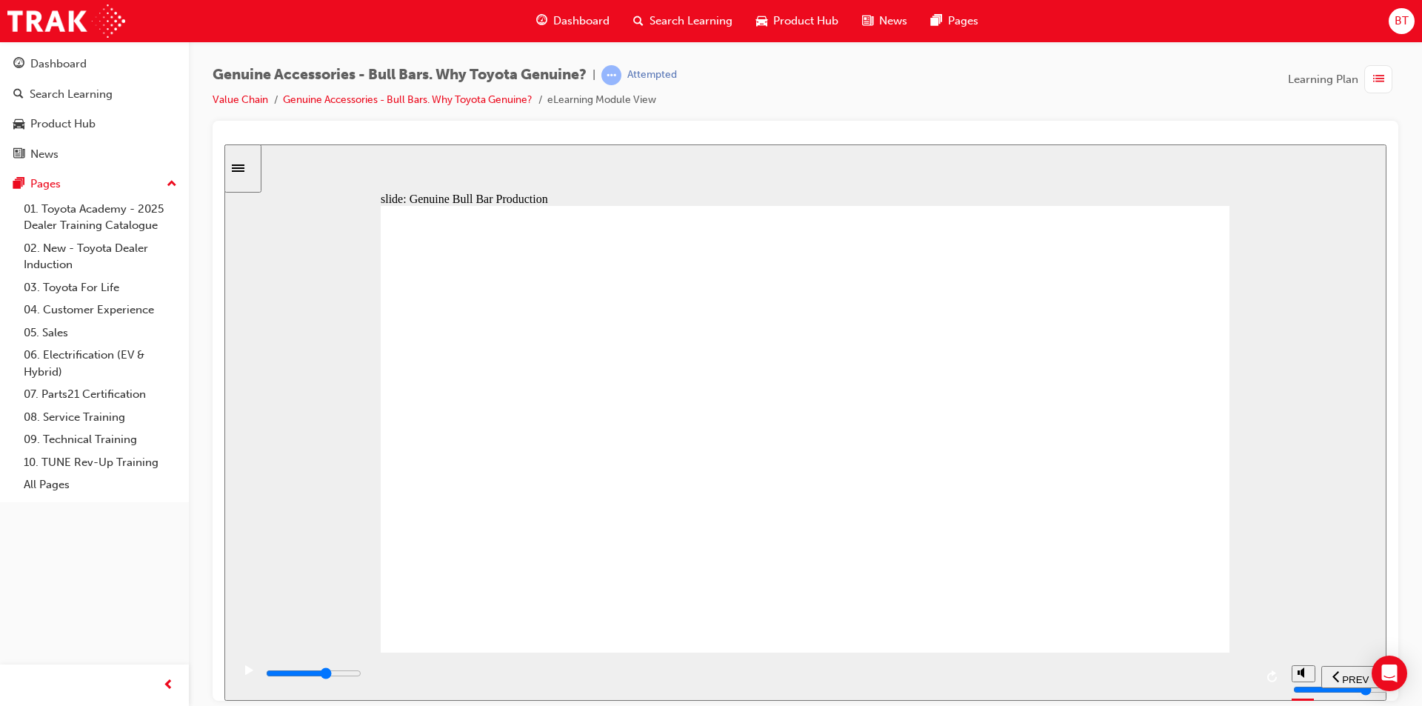
drag, startPoint x: 1078, startPoint y: 252, endPoint x: 1070, endPoint y: 254, distance: 7.7
drag, startPoint x: 1096, startPoint y: 70, endPoint x: 973, endPoint y: 107, distance: 128.2
click at [973, 107] on div "Genuine Accessories - Bull Bars. Why Toyota Genuine? | Attempted Value Chain Ge…" at bounding box center [806, 93] width 1186 height 56
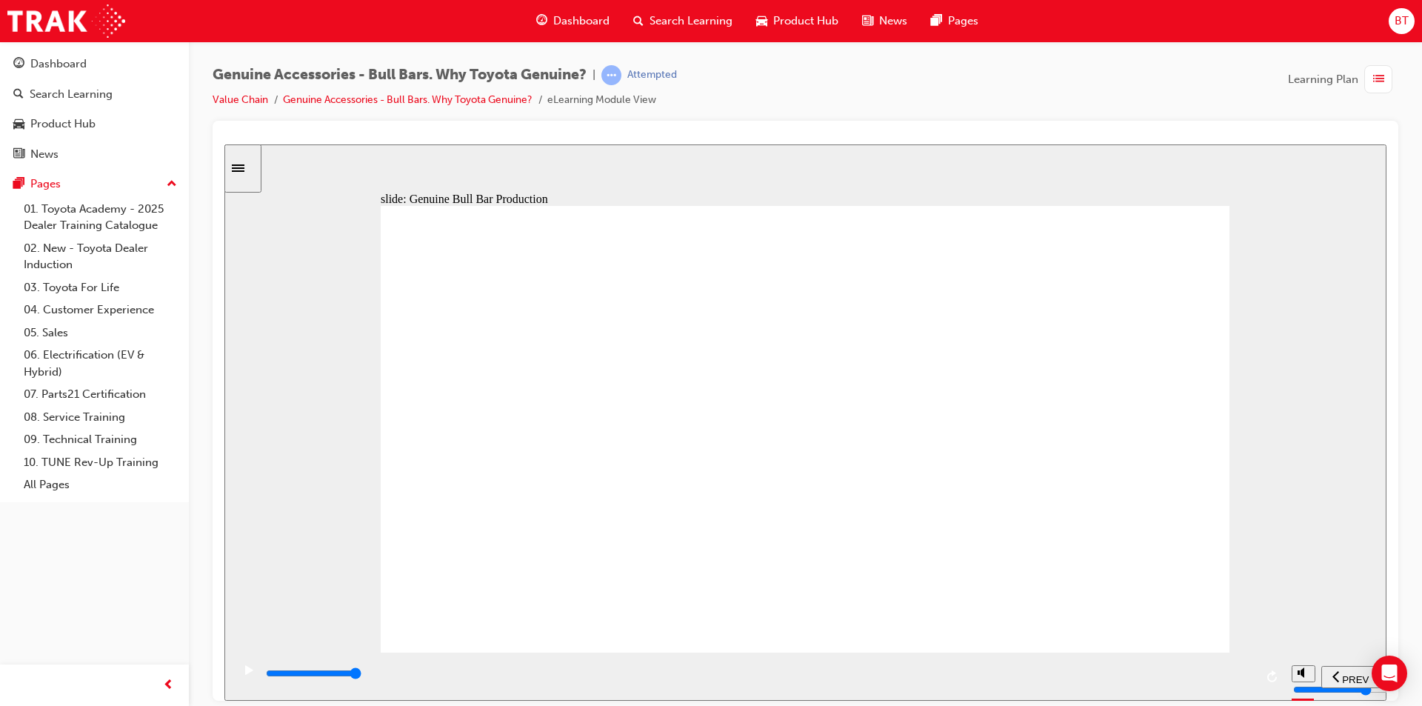
click at [973, 117] on div "Genuine Accessories - Bull Bars. Why Toyota Genuine? | Attempted Value Chain Ge…" at bounding box center [806, 93] width 1186 height 56
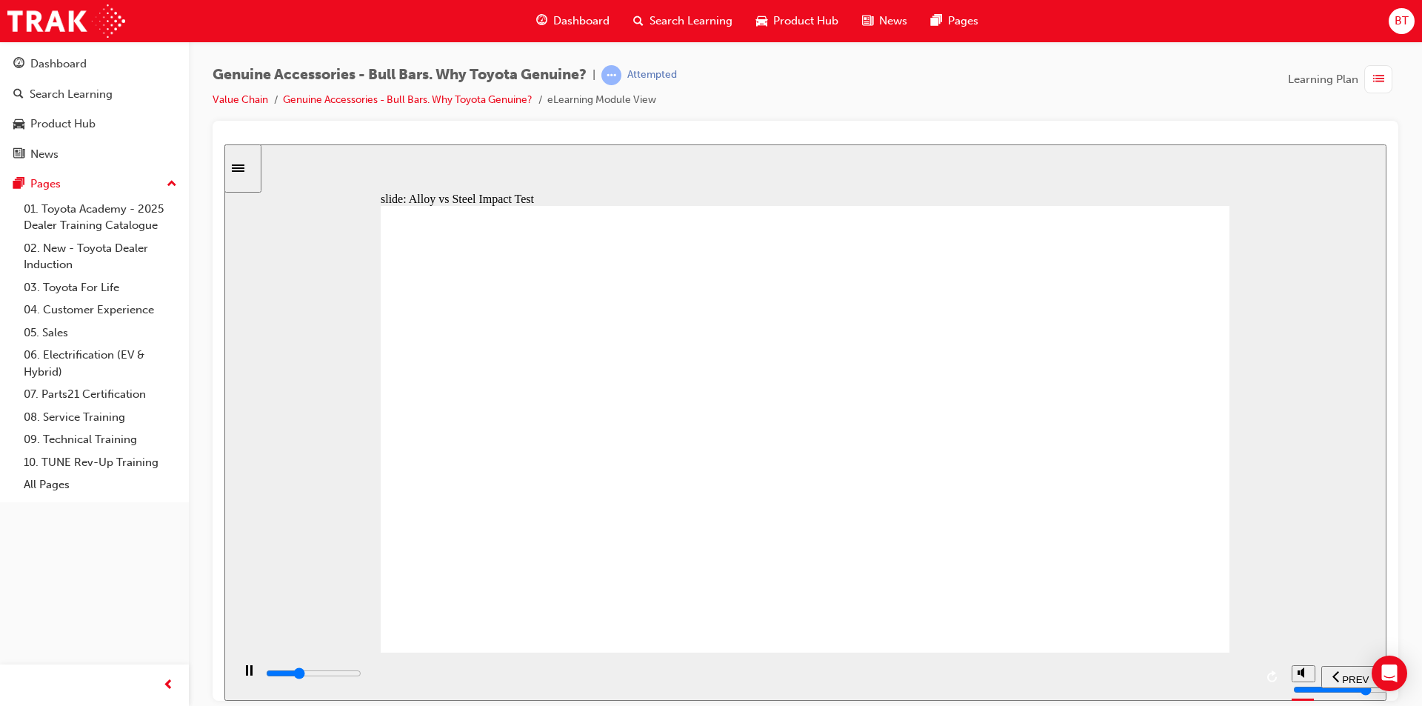
drag, startPoint x: 515, startPoint y: 510, endPoint x: 599, endPoint y: 510, distance: 83.7
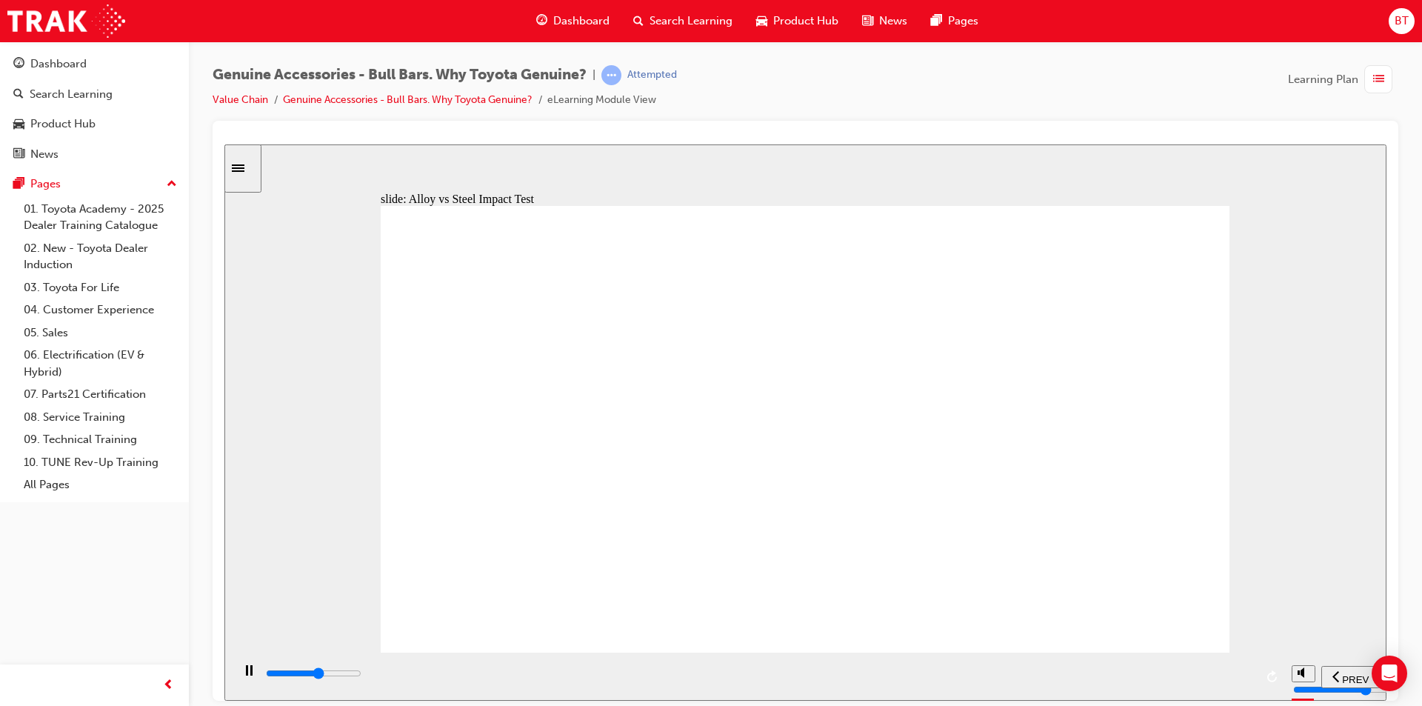
drag, startPoint x: 896, startPoint y: 480, endPoint x: 905, endPoint y: 403, distance: 77.6
click at [827, 173] on div "slide: Comparison Good choice! Rectangle Next How does Alloy perform against St…" at bounding box center [805, 422] width 1162 height 556
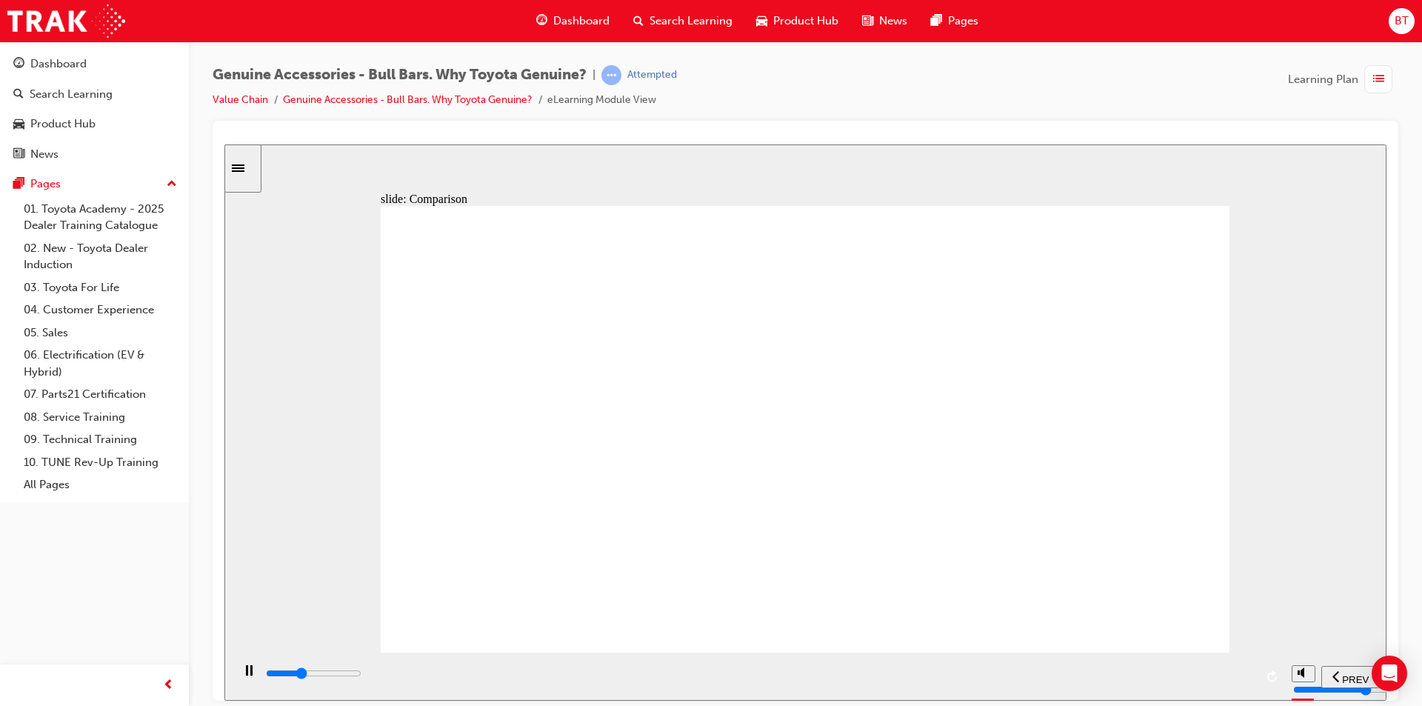
click at [827, 173] on div "slide: Comparison Good choice! Rectangle Next How does Alloy perform against St…" at bounding box center [805, 422] width 1162 height 556
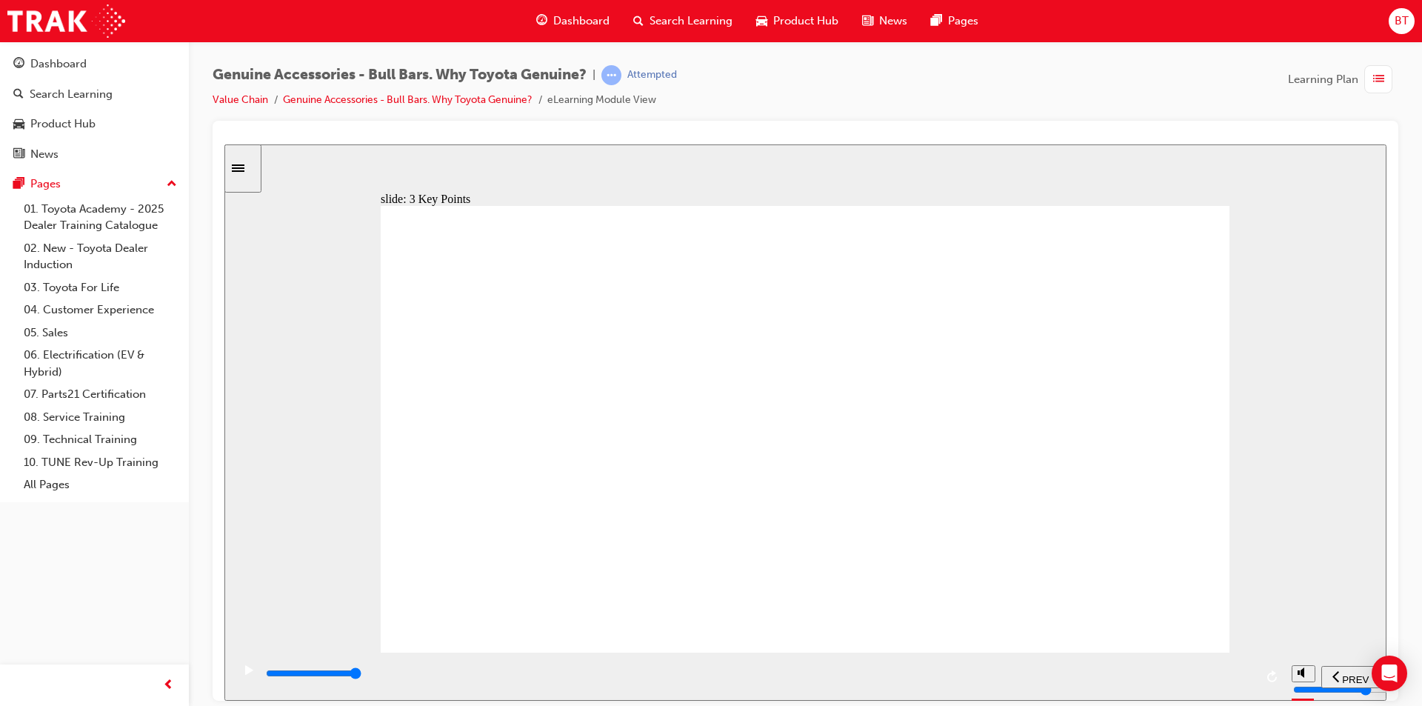
drag, startPoint x: 698, startPoint y: 430, endPoint x: 714, endPoint y: 422, distance: 17.9
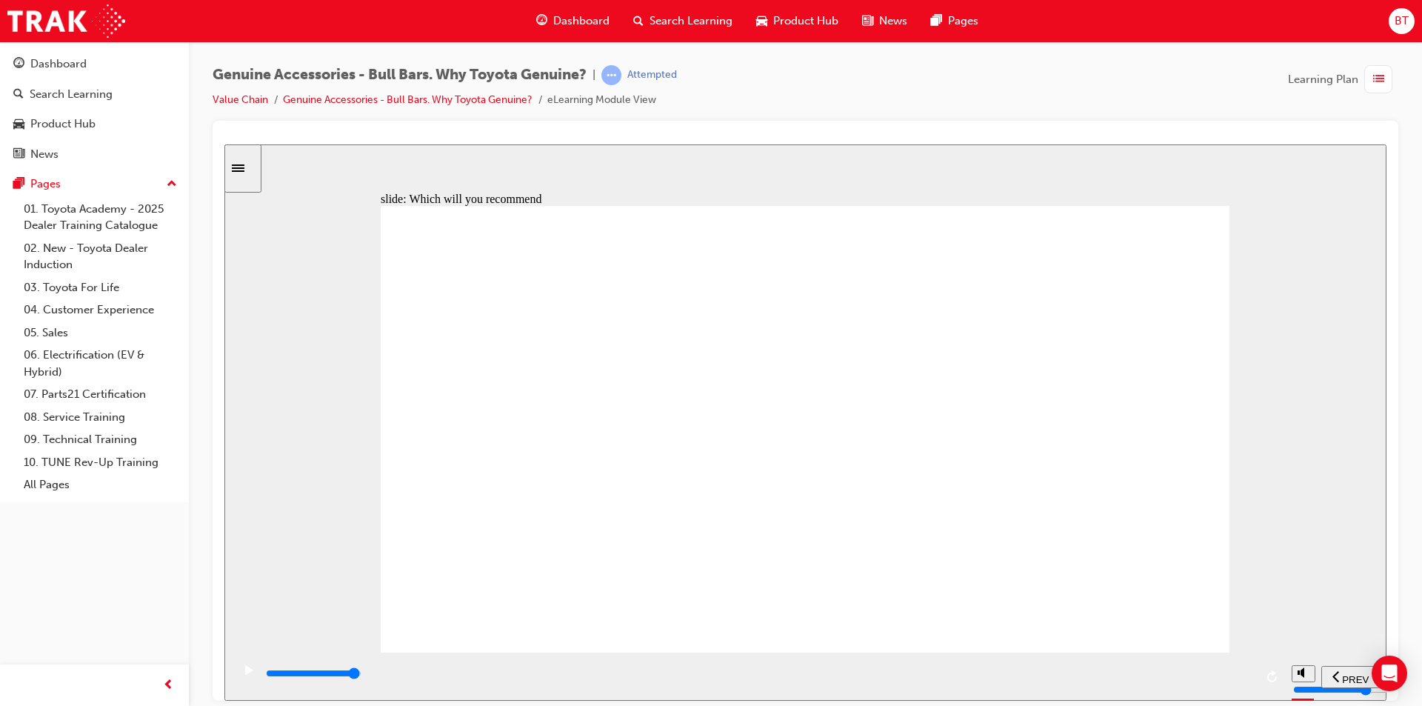
type input "7400"
radio input "true"
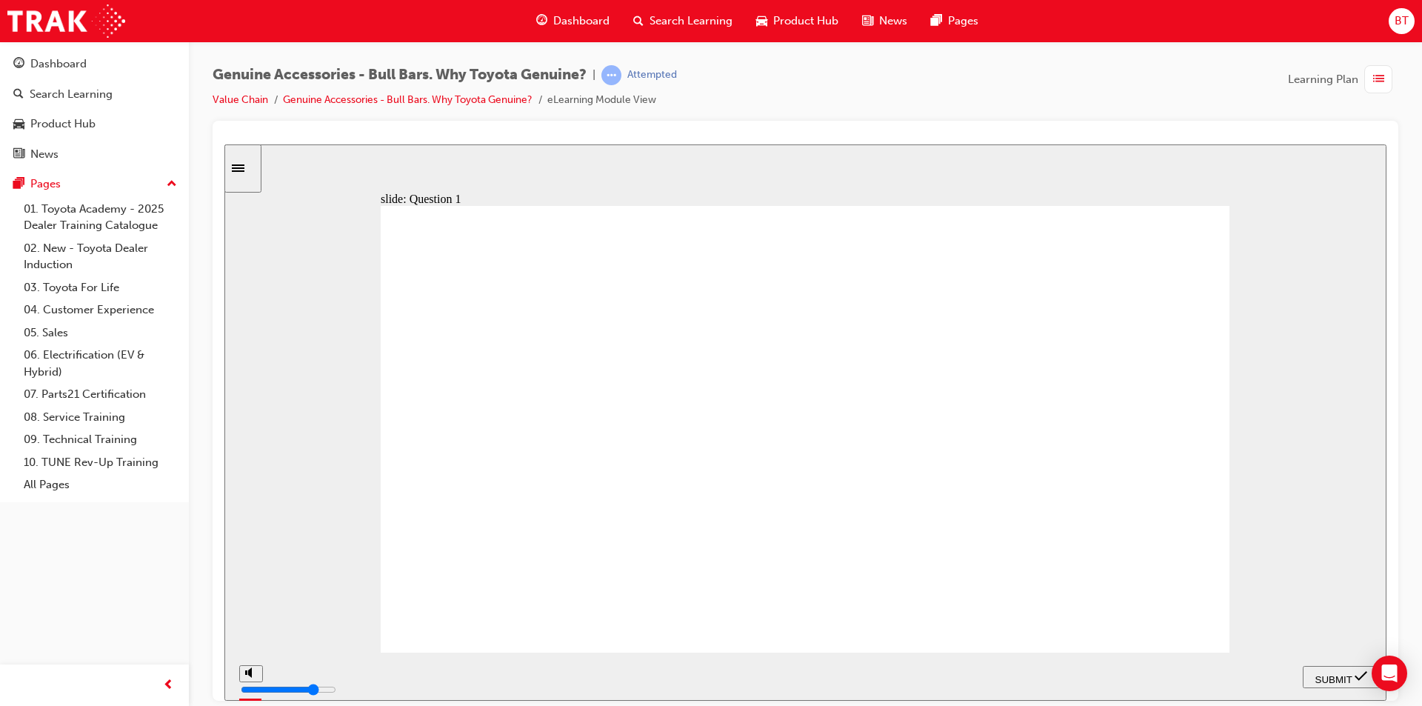
click at [1334, 673] on span "SUBMIT" at bounding box center [1334, 678] width 37 height 11
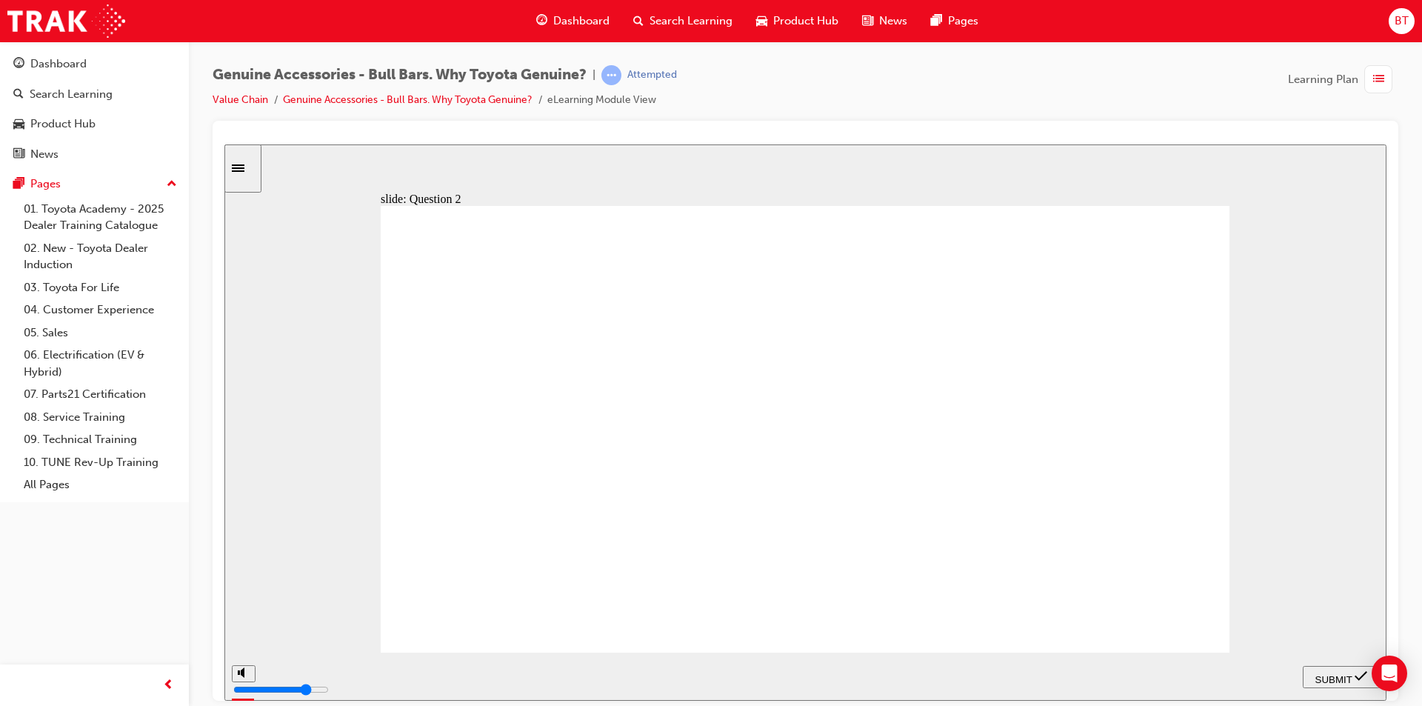
radio input "true"
click at [1327, 680] on span "SUBMIT" at bounding box center [1334, 678] width 37 height 11
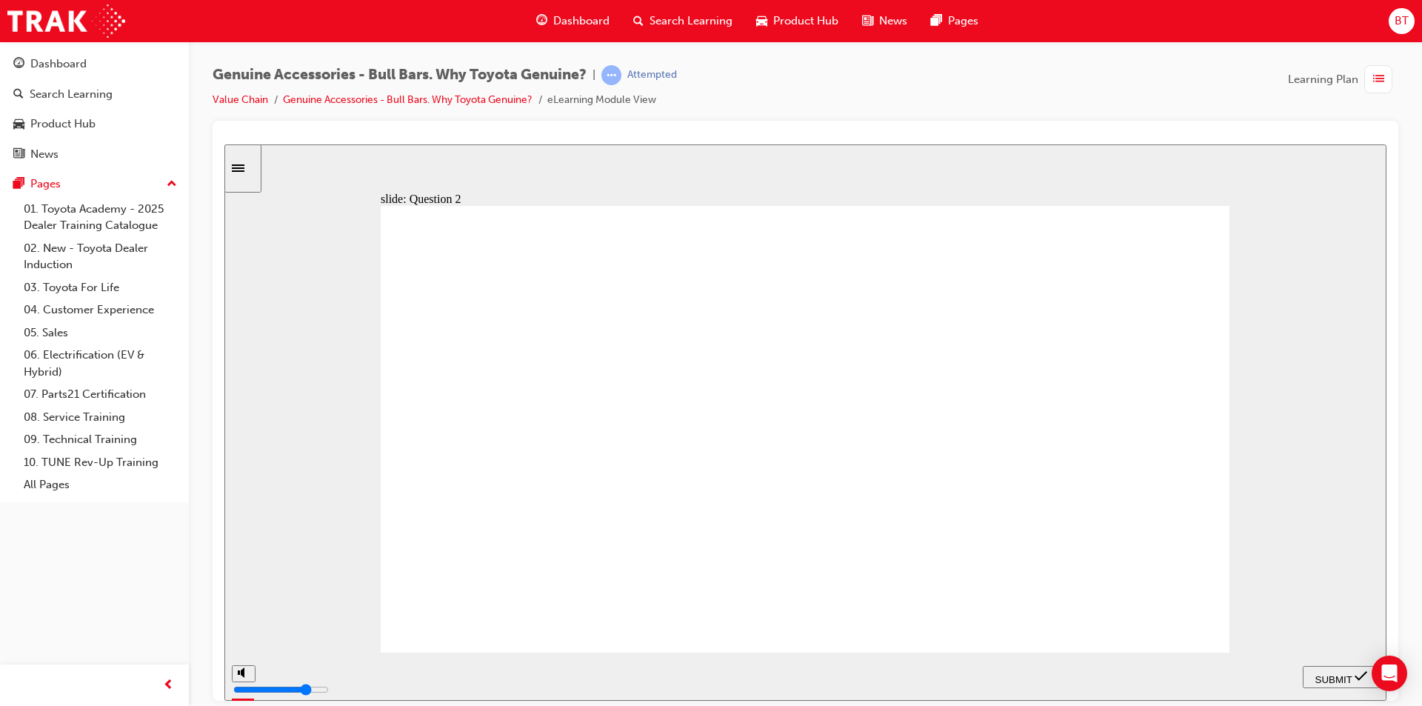
radio input "true"
click at [1342, 673] on span "SUBMIT" at bounding box center [1334, 678] width 37 height 11
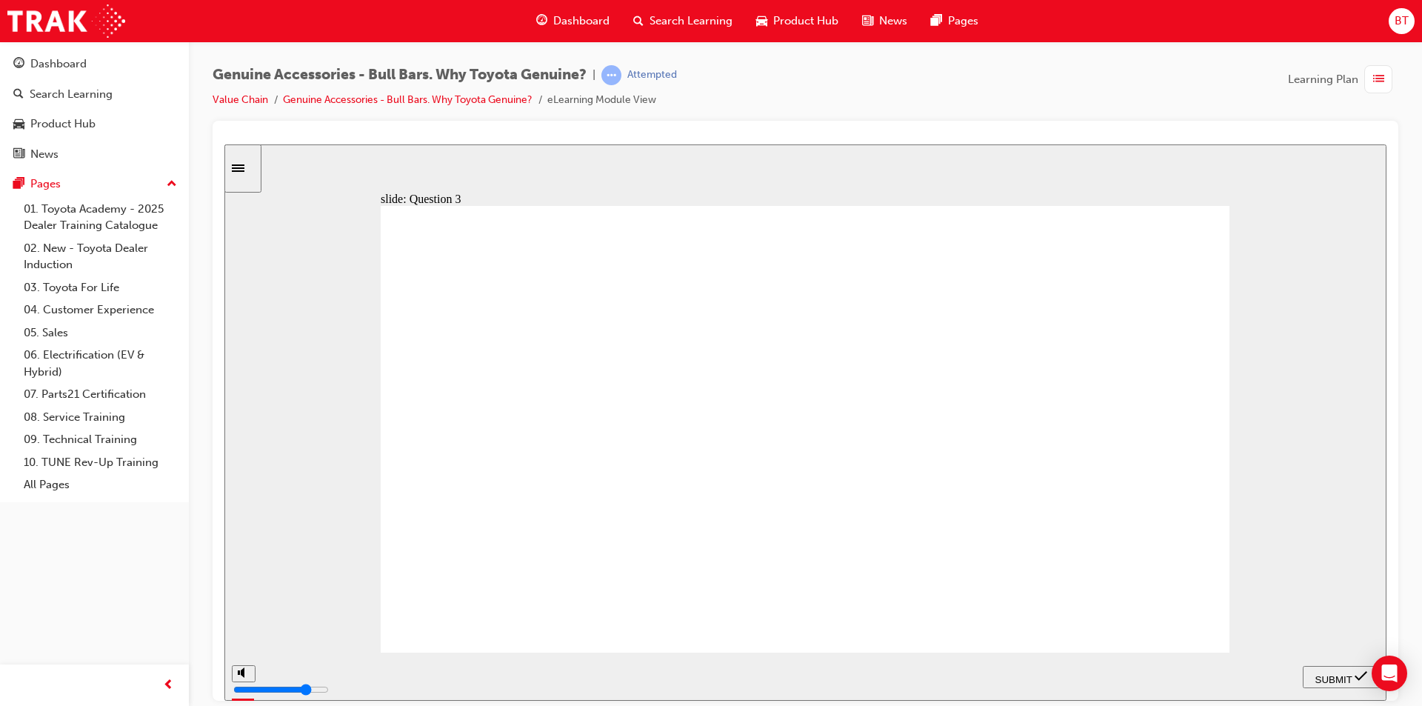
radio input "true"
click at [1333, 681] on div "SUBMIT" at bounding box center [1341, 677] width 65 height 16
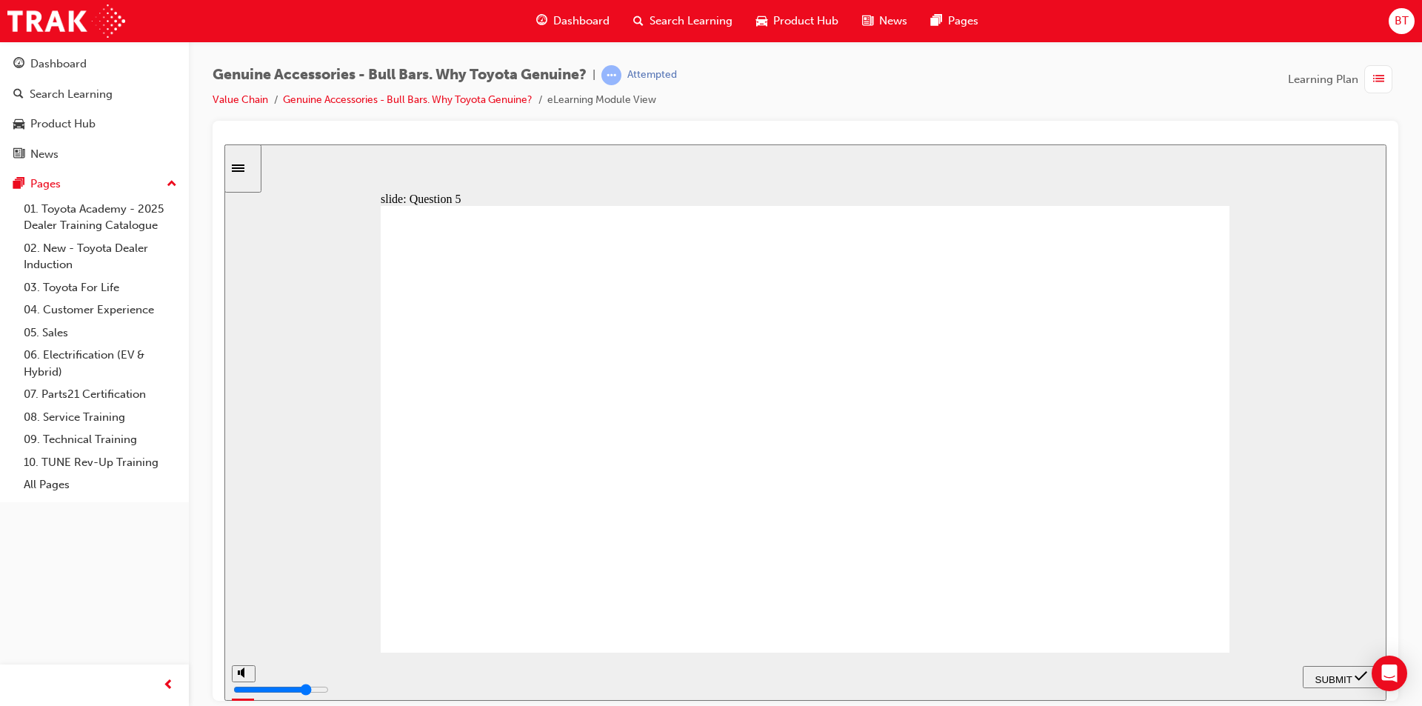
drag, startPoint x: 971, startPoint y: 270, endPoint x: 955, endPoint y: 272, distance: 16.4
drag, startPoint x: 878, startPoint y: 91, endPoint x: 817, endPoint y: 121, distance: 67.6
click at [818, 113] on div "Genuine Accessories - Bull Bars. Why Toyota Genuine? | Attempted Value Chain Ge…" at bounding box center [806, 93] width 1186 height 56
click at [814, 137] on div at bounding box center [805, 139] width 1162 height 12
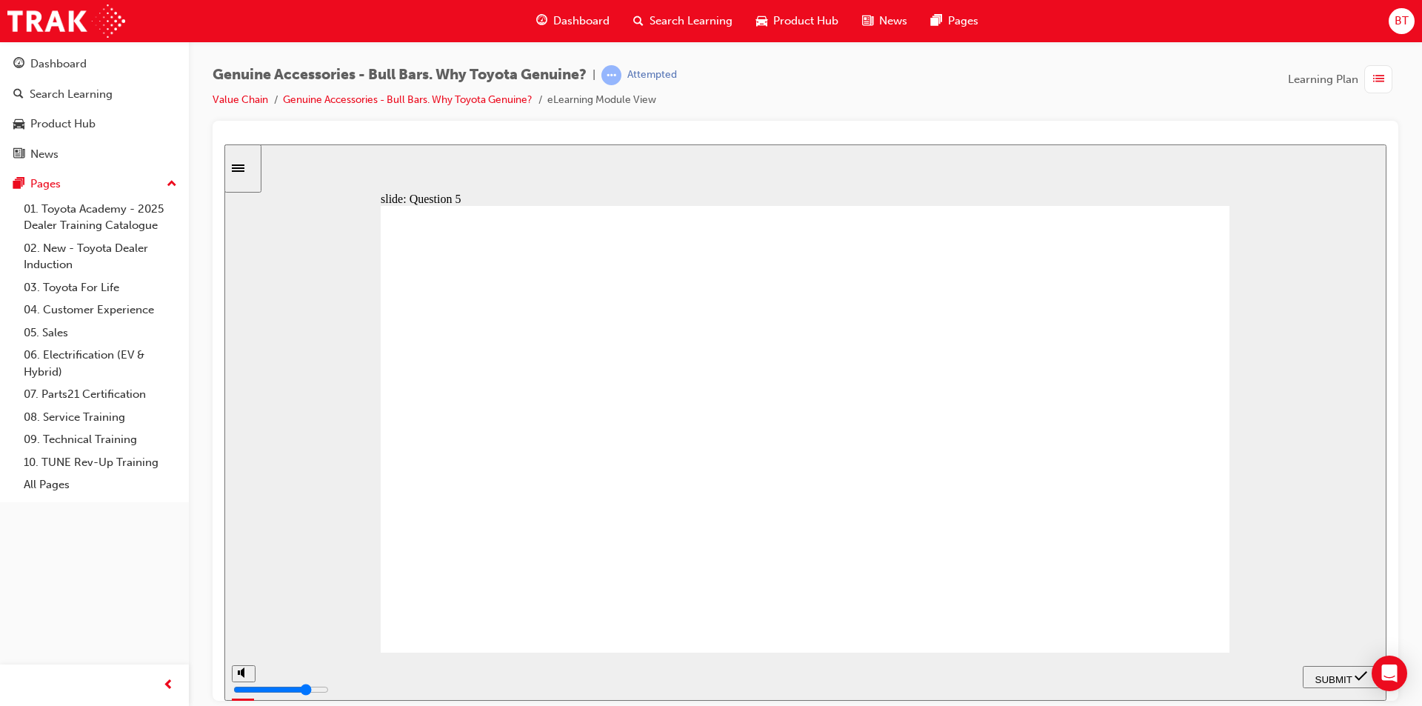
radio input "true"
click at [1350, 673] on span "SUBMIT" at bounding box center [1334, 678] width 37 height 11
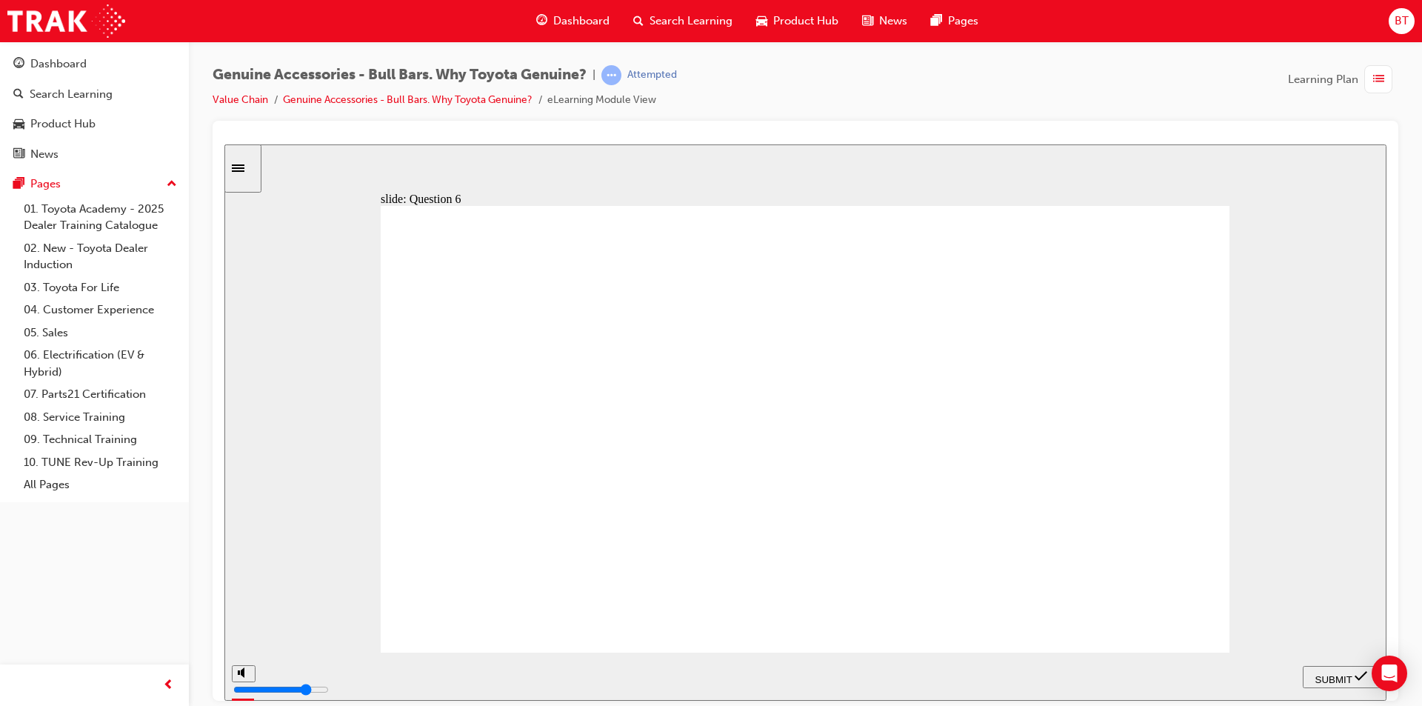
radio input "true"
click at [1327, 674] on span "SUBMIT" at bounding box center [1334, 678] width 37 height 11
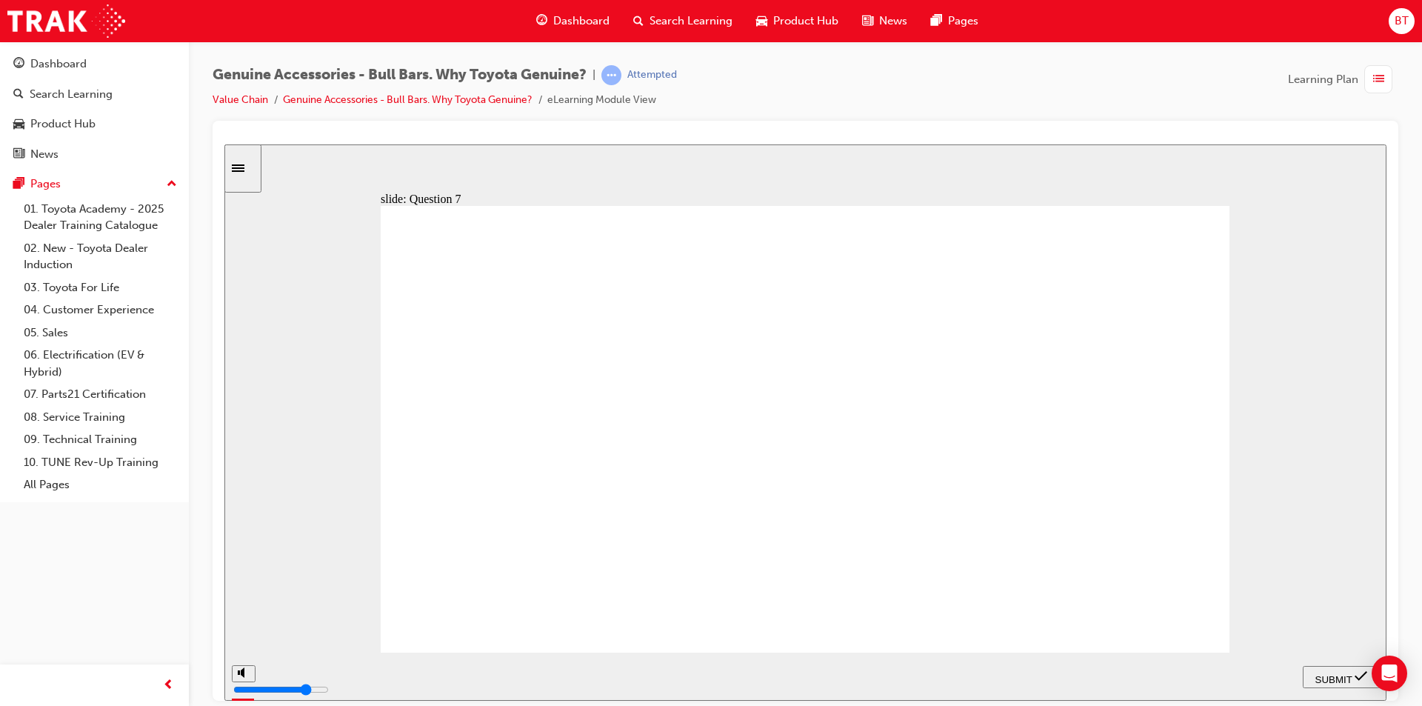
radio input "true"
click at [1316, 676] on span "SUBMIT" at bounding box center [1334, 678] width 37 height 11
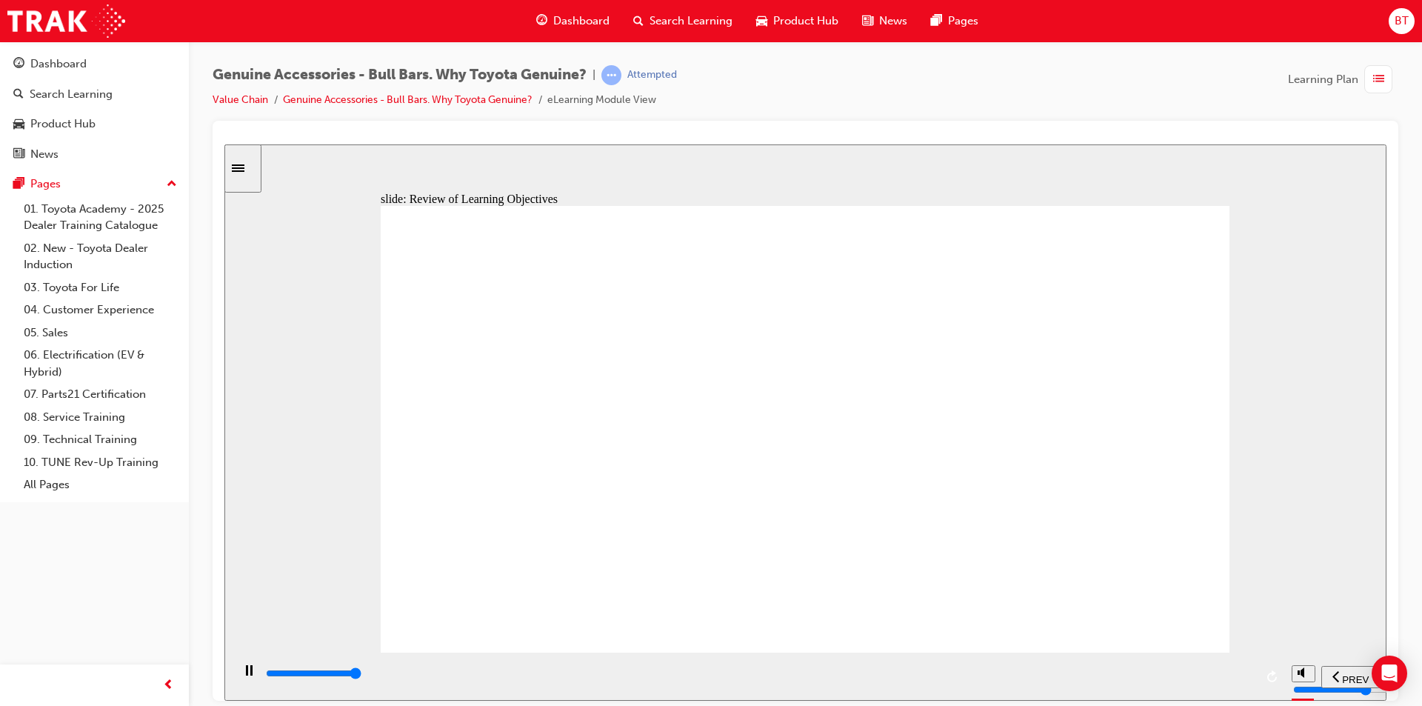
type input "23000"
drag, startPoint x: 1373, startPoint y: 372, endPoint x: 1320, endPoint y: 346, distance: 59.3
